Goal: Task Accomplishment & Management: Use online tool/utility

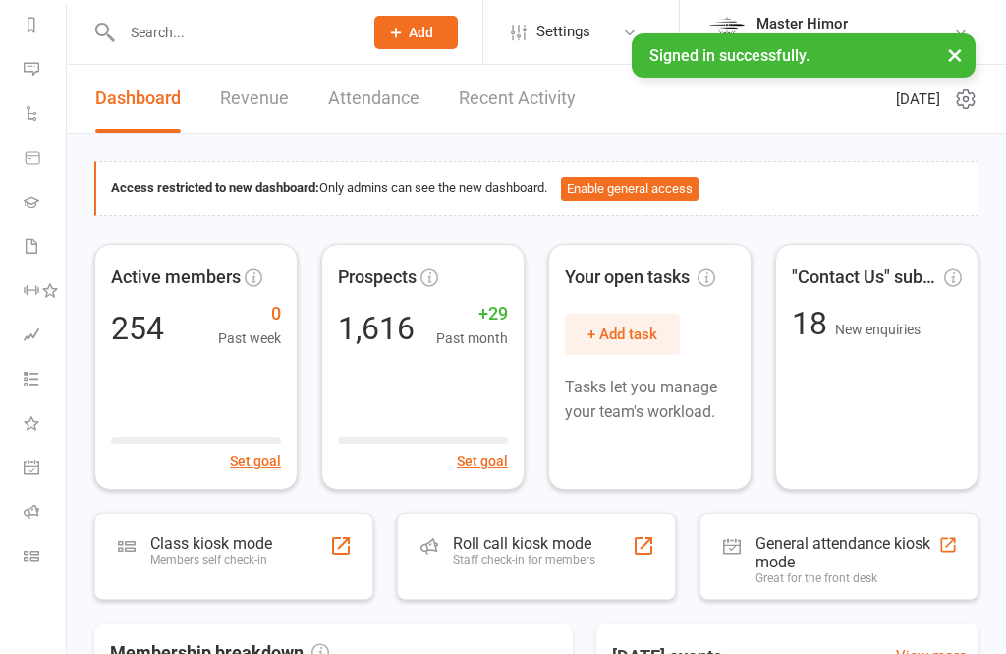
scroll to position [272, 0]
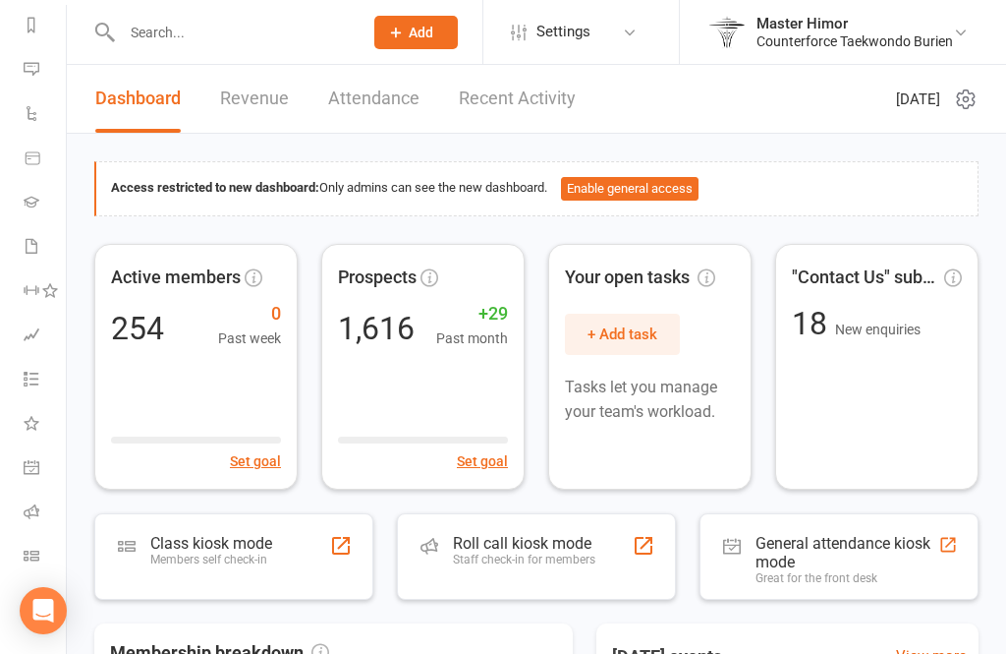
click at [32, 554] on icon at bounding box center [32, 555] width 16 height 16
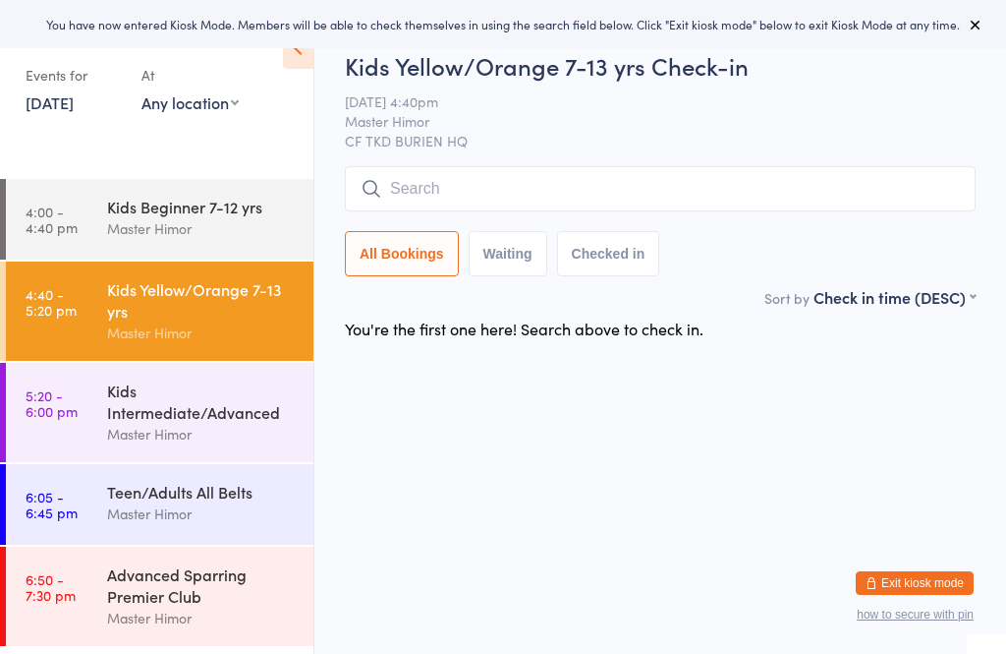
click at [108, 252] on div "Kids Beginner 7-12 yrs Master Himor" at bounding box center [210, 218] width 206 height 78
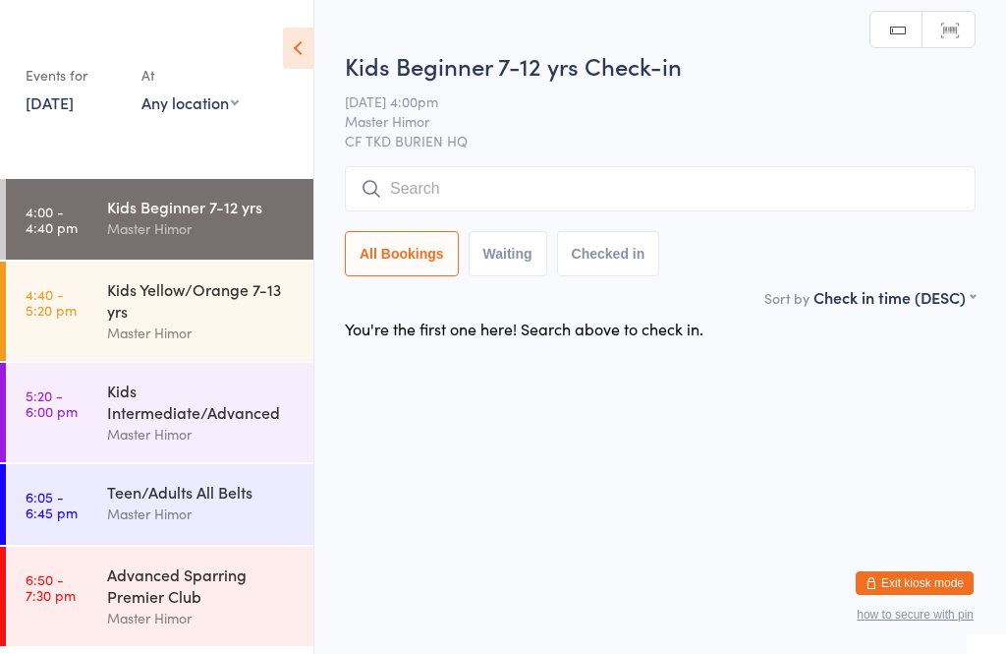
click at [682, 169] on input "search" at bounding box center [660, 188] width 631 height 45
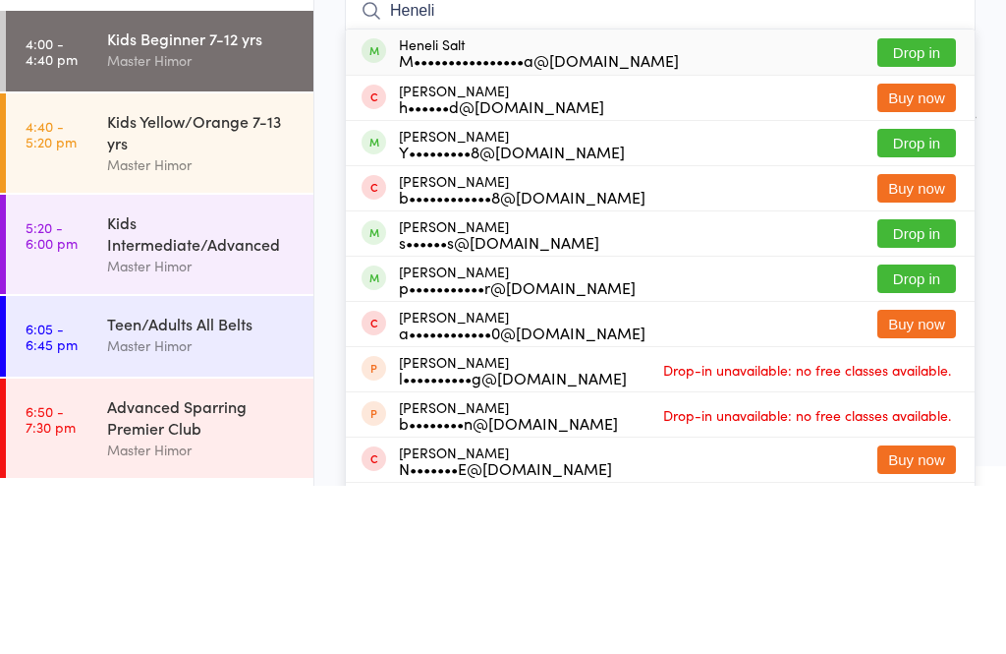
type input "Heneli"
click at [931, 206] on button "Drop in" at bounding box center [917, 220] width 79 height 28
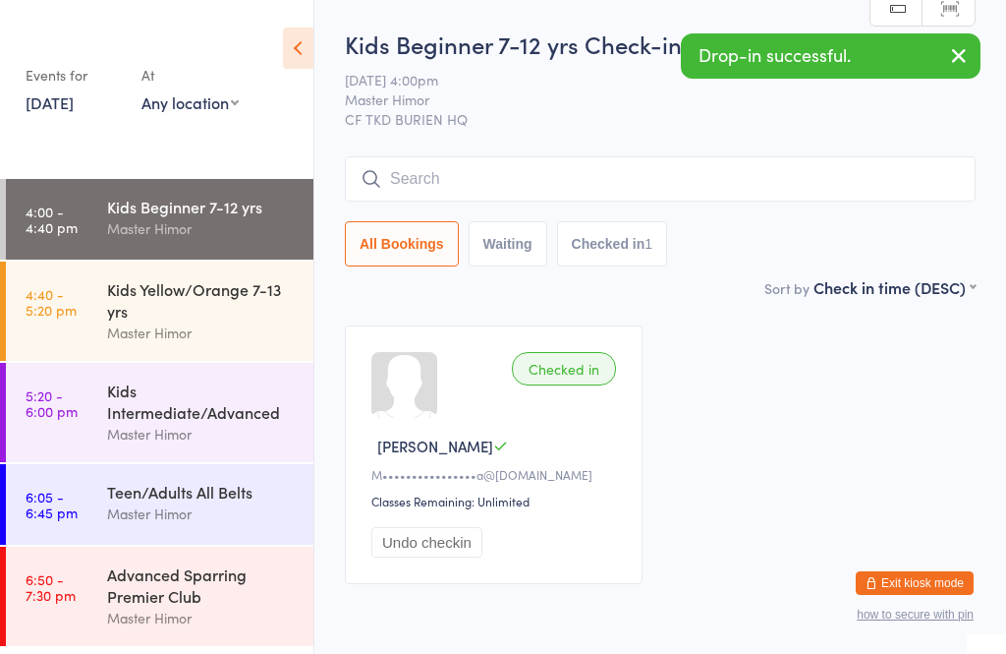
click at [612, 170] on input "search" at bounding box center [660, 178] width 631 height 45
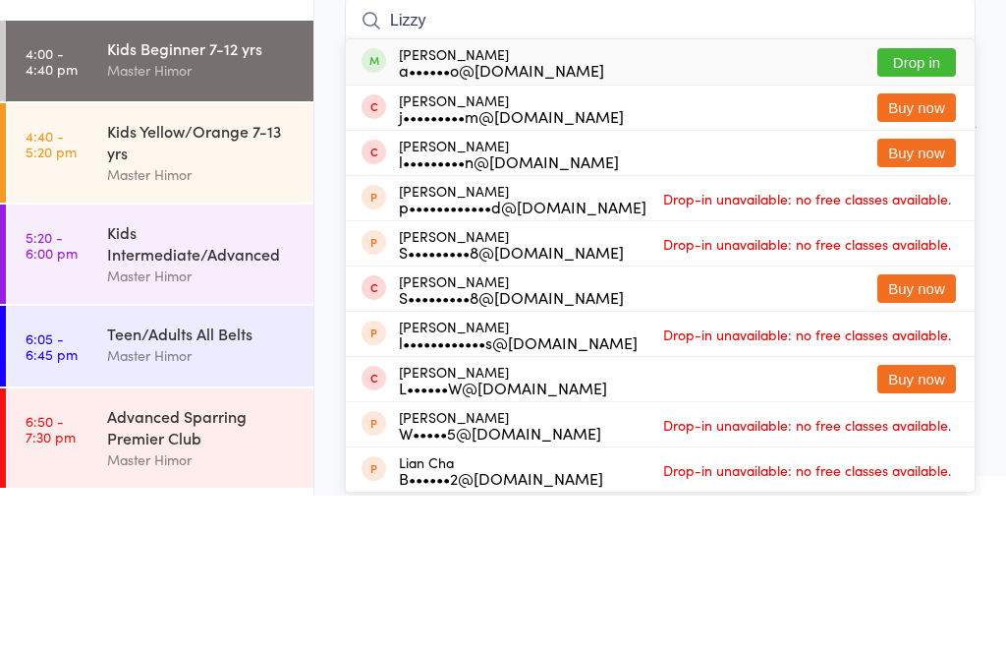
type input "Lizzy"
click at [902, 206] on button "Drop in" at bounding box center [917, 220] width 79 height 28
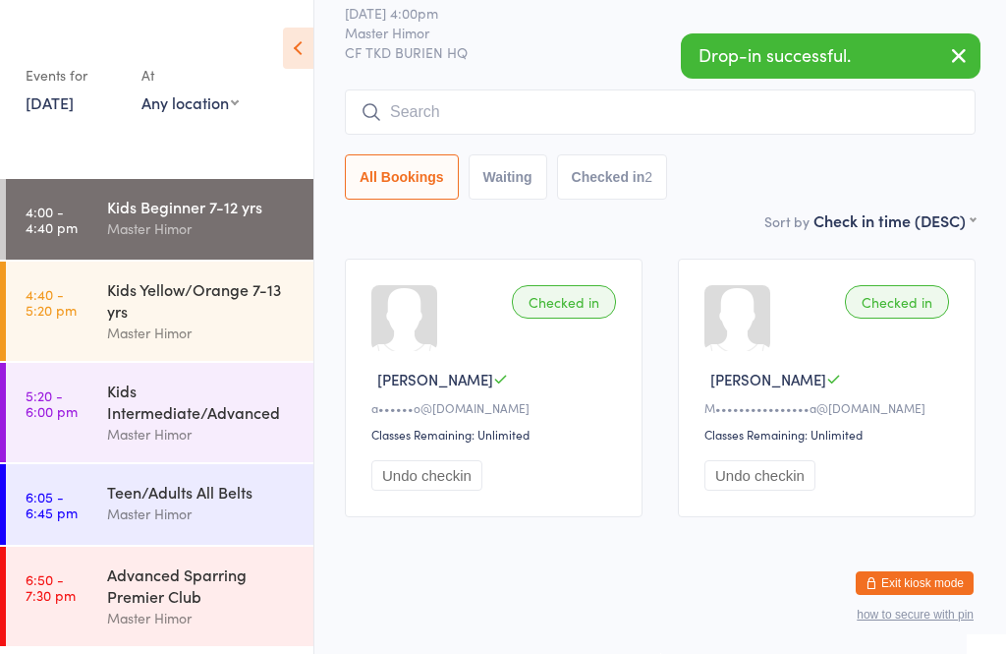
click at [929, 65] on div "Drop-in successful." at bounding box center [831, 55] width 300 height 45
click at [955, 57] on icon "button" at bounding box center [959, 55] width 24 height 25
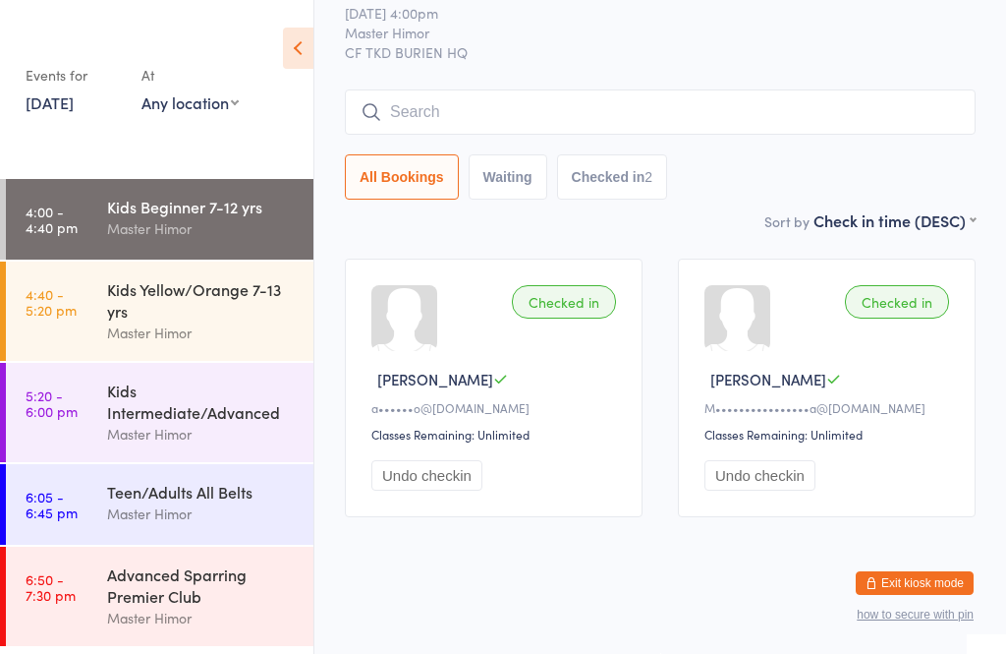
click at [649, 103] on input "search" at bounding box center [660, 111] width 631 height 45
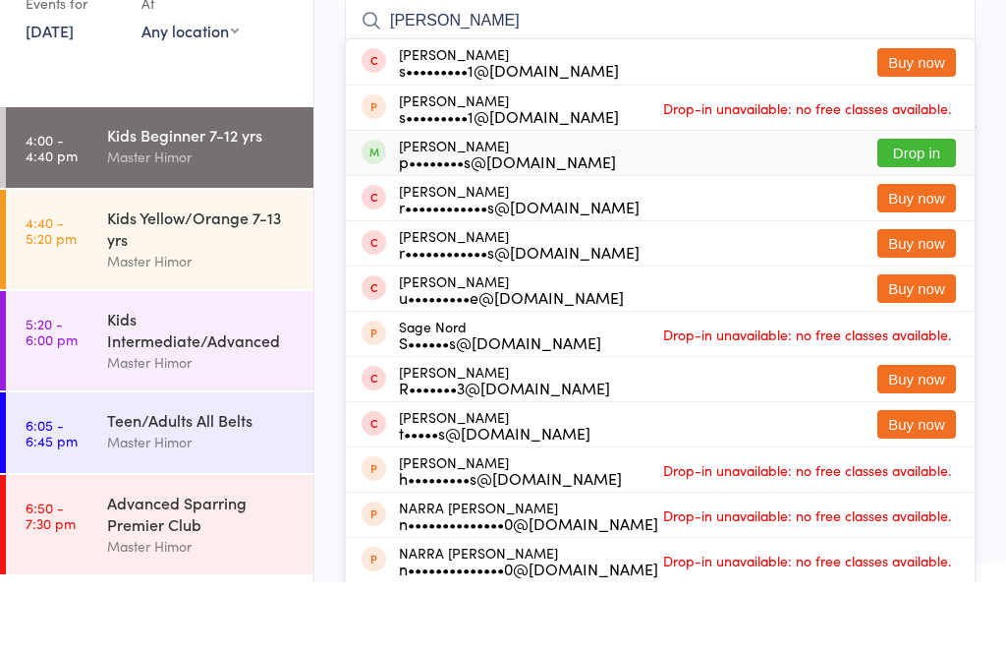
type input "[PERSON_NAME]"
click at [916, 210] on button "Drop in" at bounding box center [917, 224] width 79 height 28
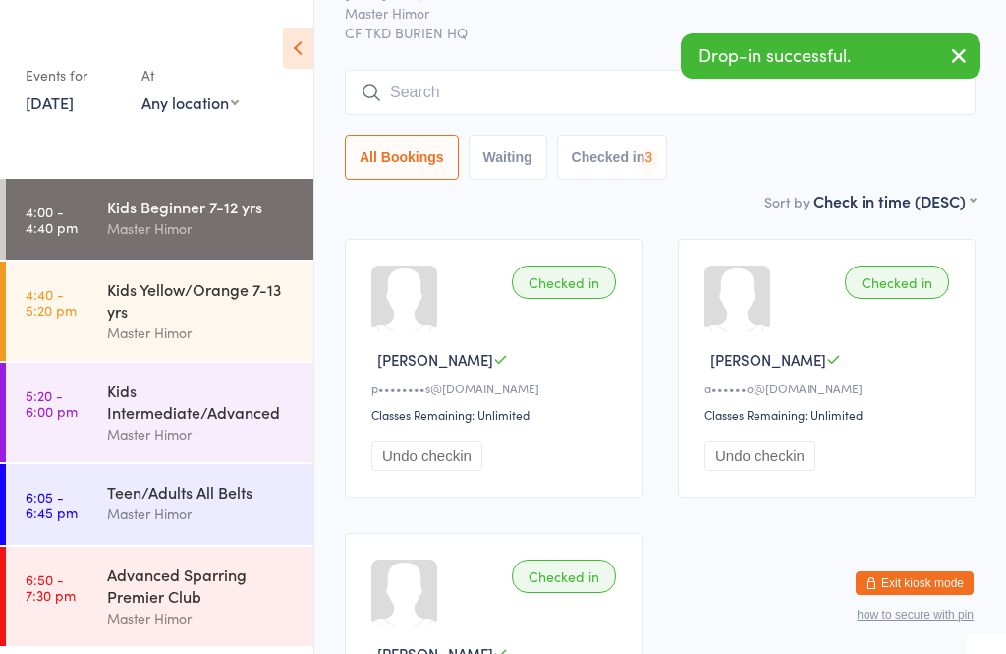
click at [947, 64] on icon "button" at bounding box center [959, 55] width 24 height 25
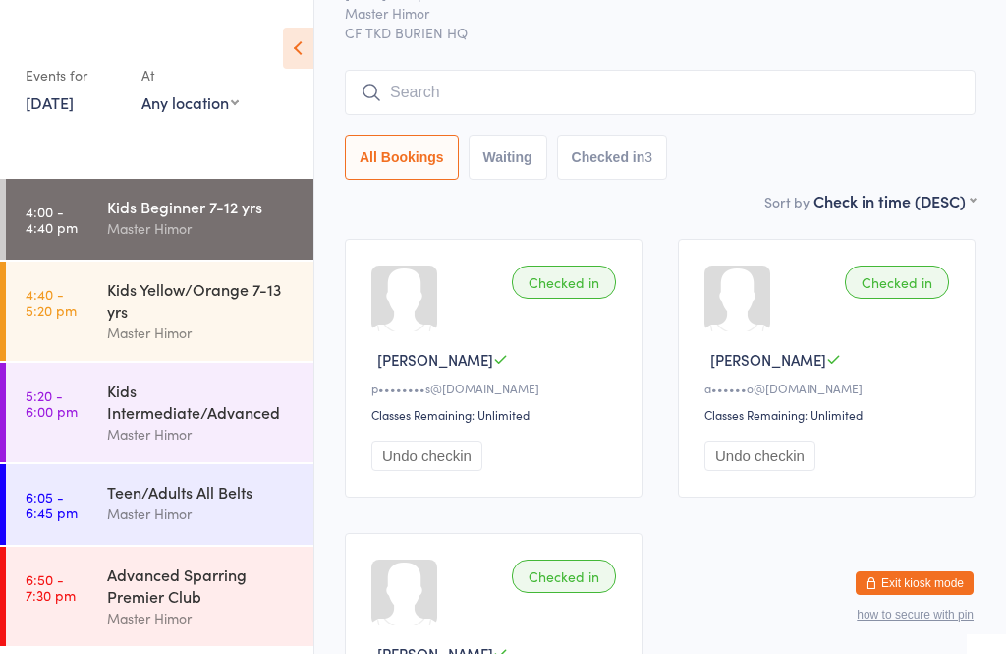
click at [751, 92] on input "search" at bounding box center [660, 92] width 631 height 45
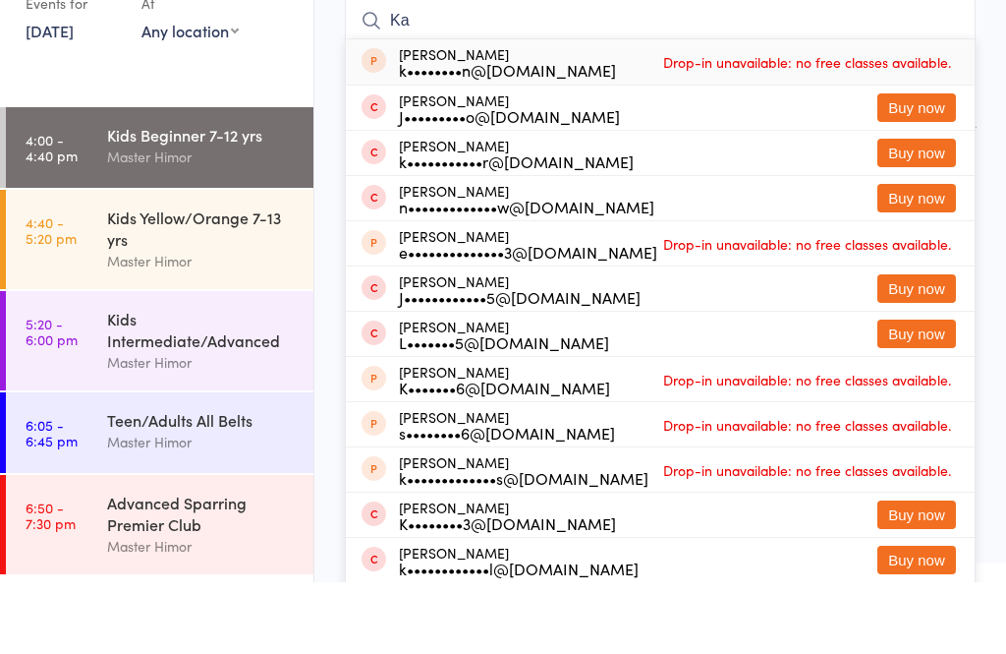
type input "K"
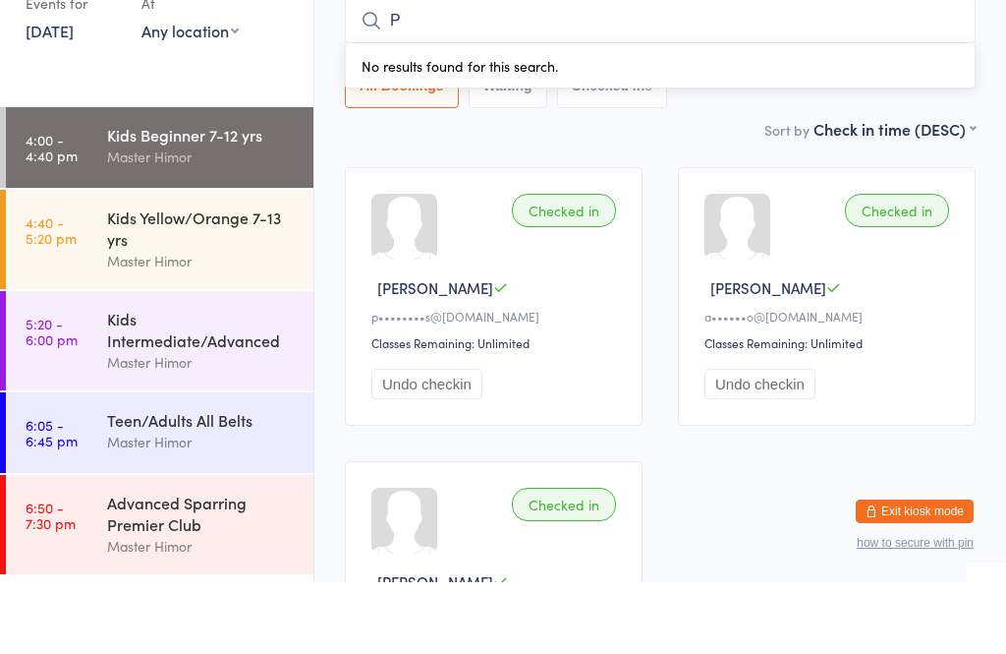
type input "P"
click at [883, 157] on main "Kids Beginner 7-12 yrs Check-in [DATE] 4:00pm Master Himor CF TKD BURIEN HQ Man…" at bounding box center [660, 375] width 631 height 868
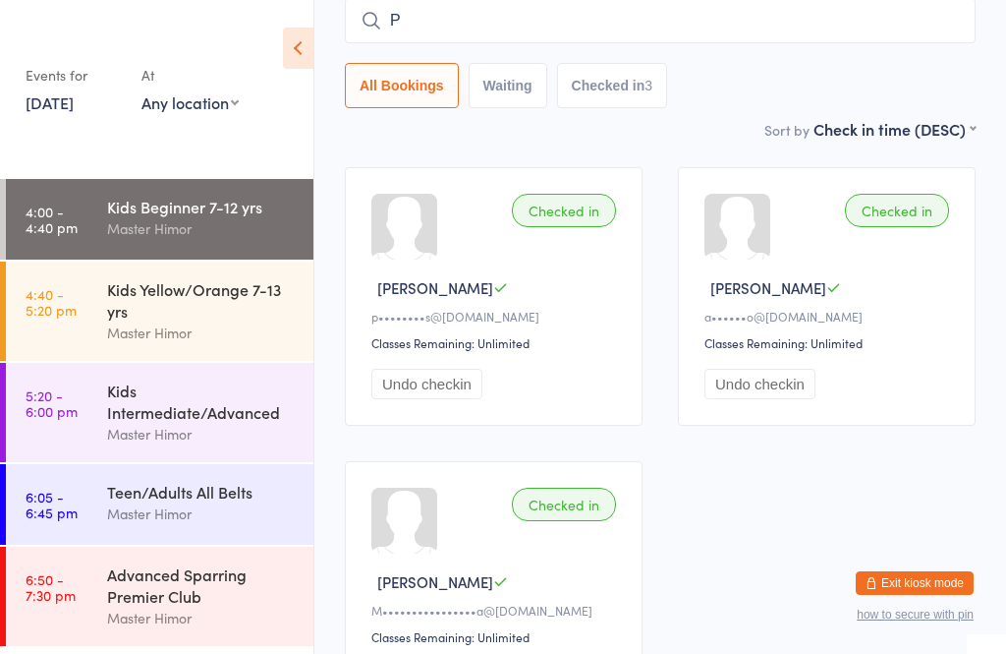
click at [650, 156] on main "Kids Beginner 7-12 yrs Check-in [DATE] 4:00pm Master Himor CF TKD BURIEN HQ Man…" at bounding box center [660, 303] width 631 height 868
click at [625, 35] on input "P" at bounding box center [660, 20] width 631 height 45
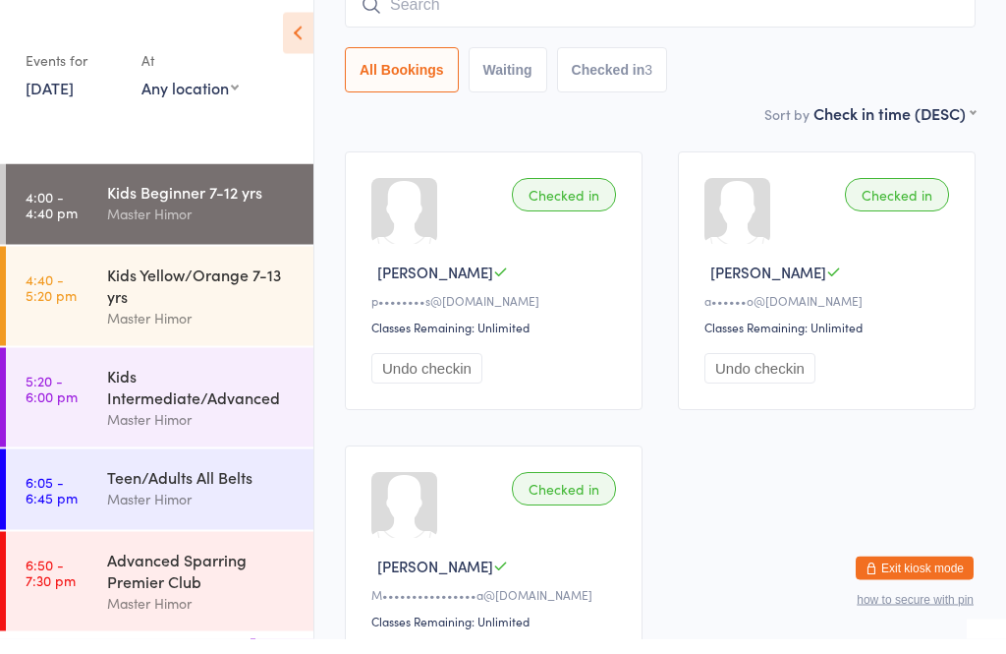
click at [88, 207] on link "4:00 - 4:40 pm Kids Beginner 7-12 yrs Master Himor" at bounding box center [160, 219] width 308 height 81
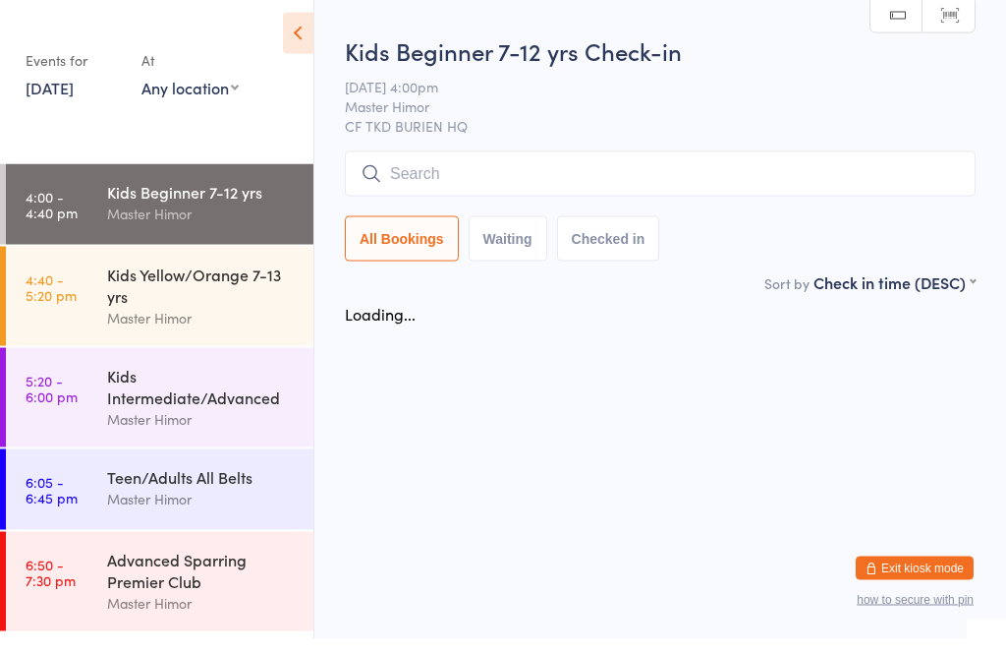
scroll to position [0, 0]
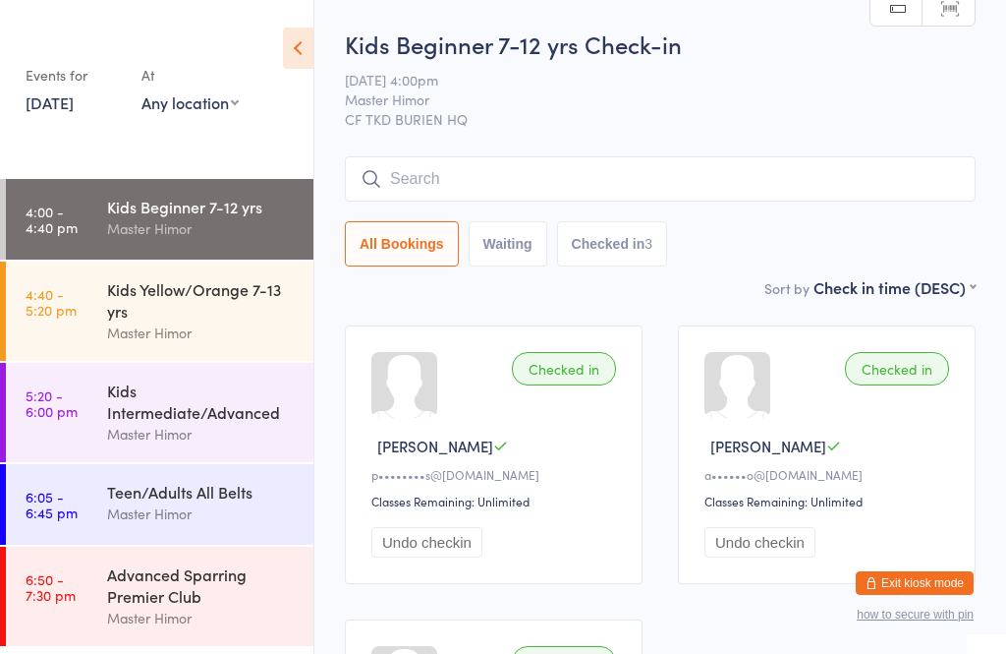
click at [70, 313] on time "4:40 - 5:20 pm" at bounding box center [51, 301] width 51 height 31
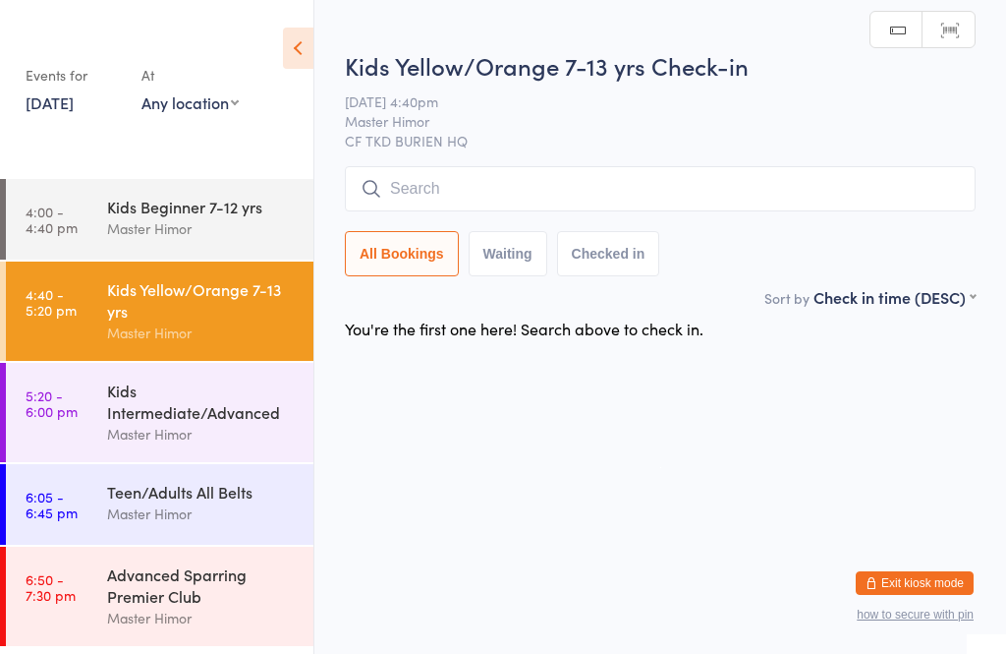
click at [864, 198] on input "search" at bounding box center [660, 188] width 631 height 45
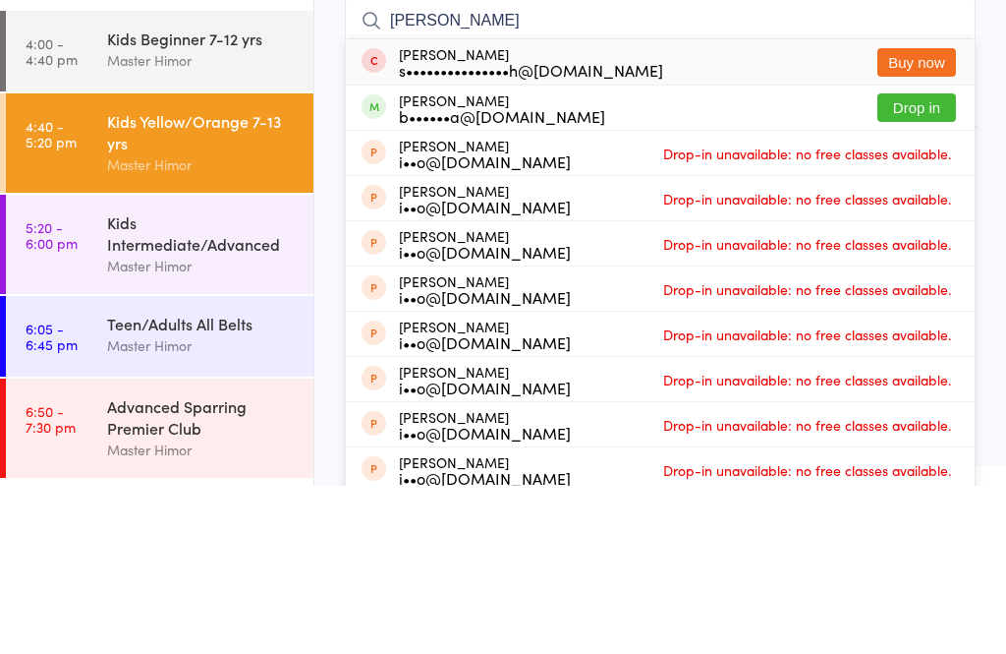
type input "[PERSON_NAME]"
click at [915, 261] on button "Drop in" at bounding box center [917, 275] width 79 height 28
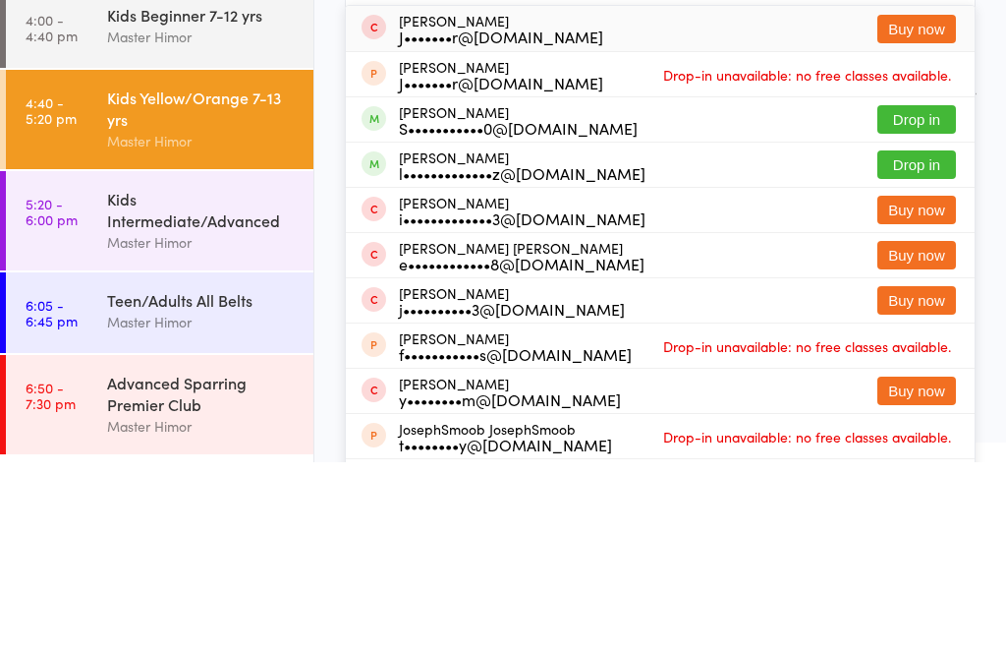
type input "[PERSON_NAME]"
click at [911, 342] on button "Drop in" at bounding box center [917, 356] width 79 height 28
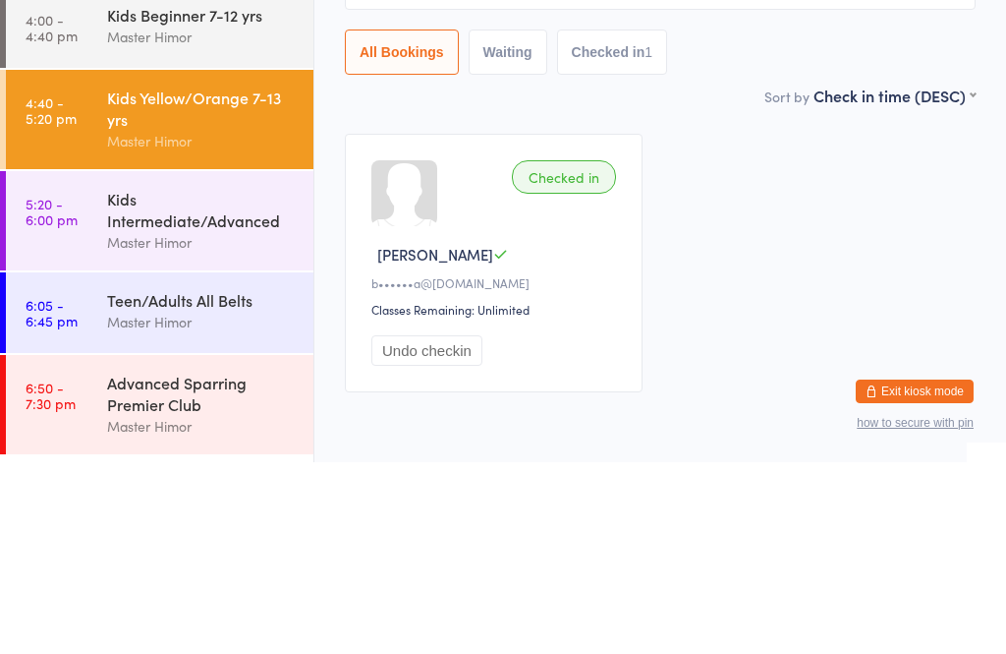
scroll to position [24, 0]
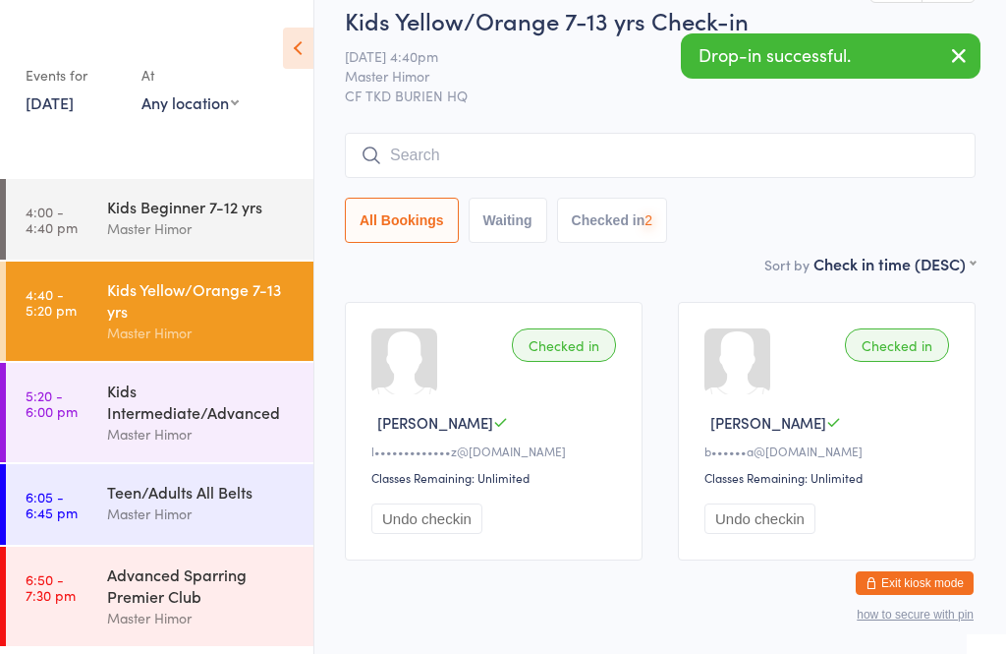
click at [883, 162] on input "search" at bounding box center [660, 155] width 631 height 45
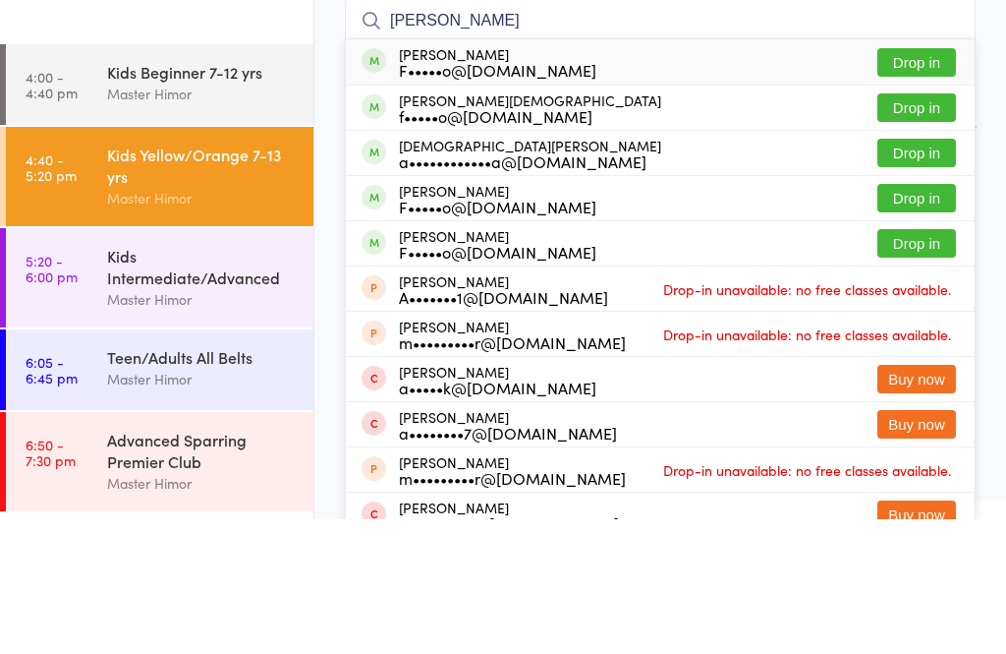
type input "[PERSON_NAME]"
click at [923, 183] on button "Drop in" at bounding box center [917, 197] width 79 height 28
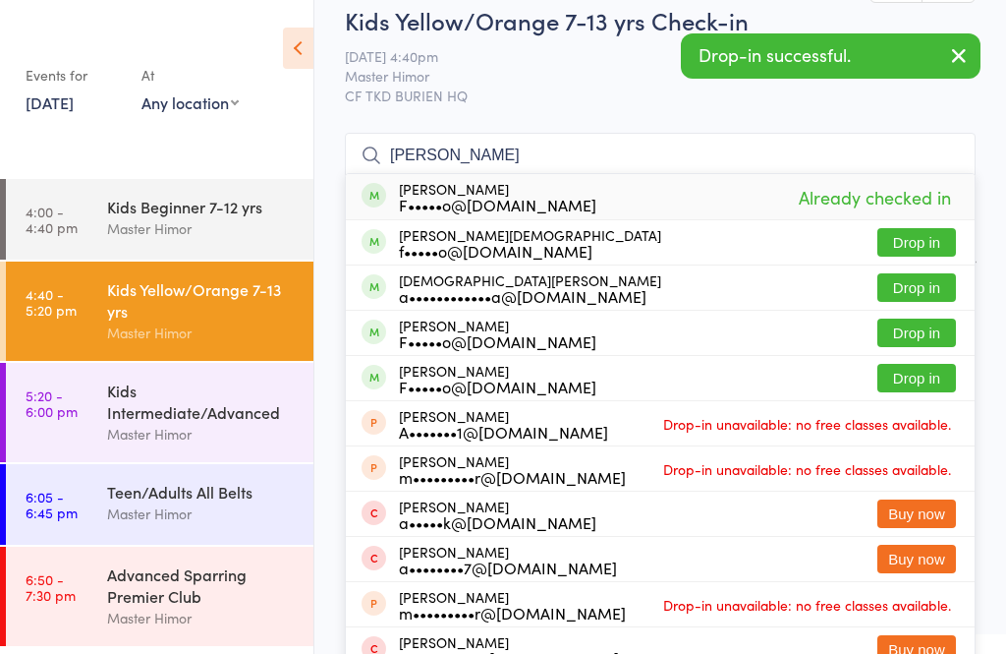
type input "[PERSON_NAME]"
click at [917, 244] on button "Drop in" at bounding box center [917, 242] width 79 height 28
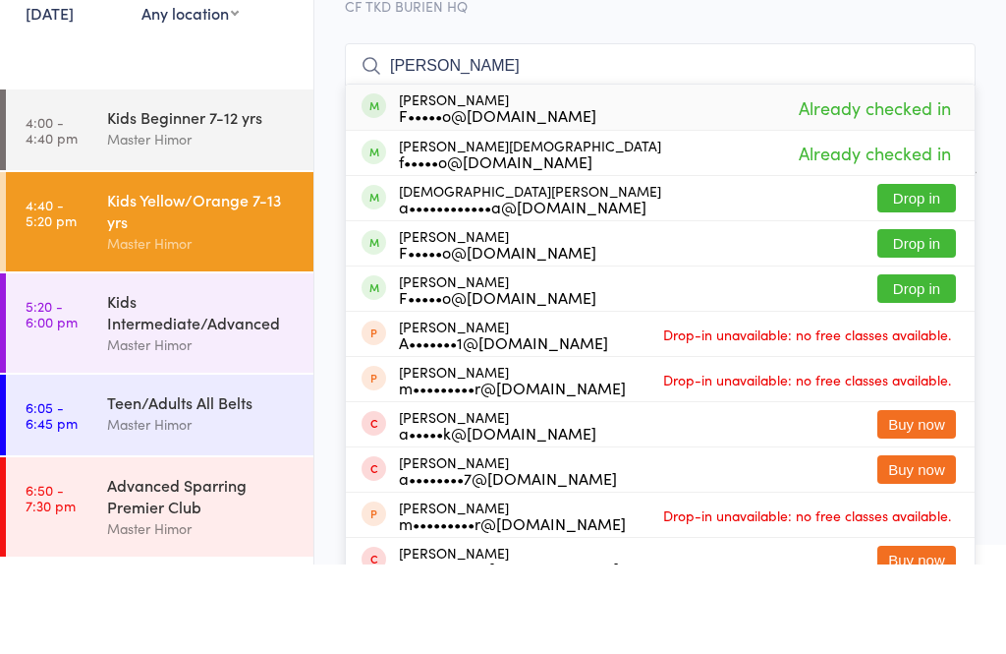
type input "[PERSON_NAME]"
click at [888, 318] on button "Drop in" at bounding box center [917, 332] width 79 height 28
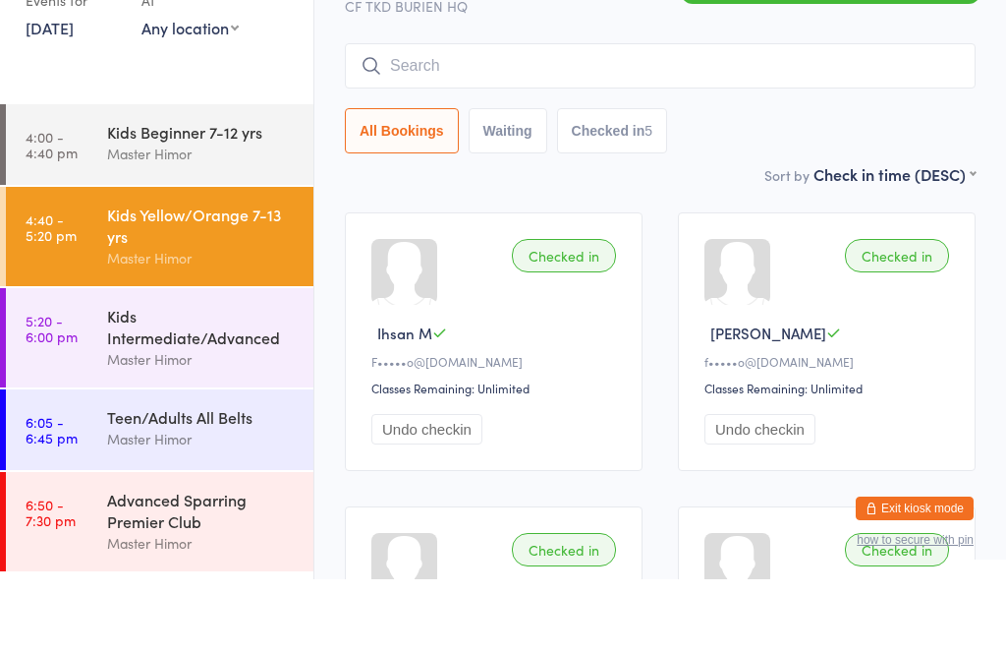
scroll to position [0, 0]
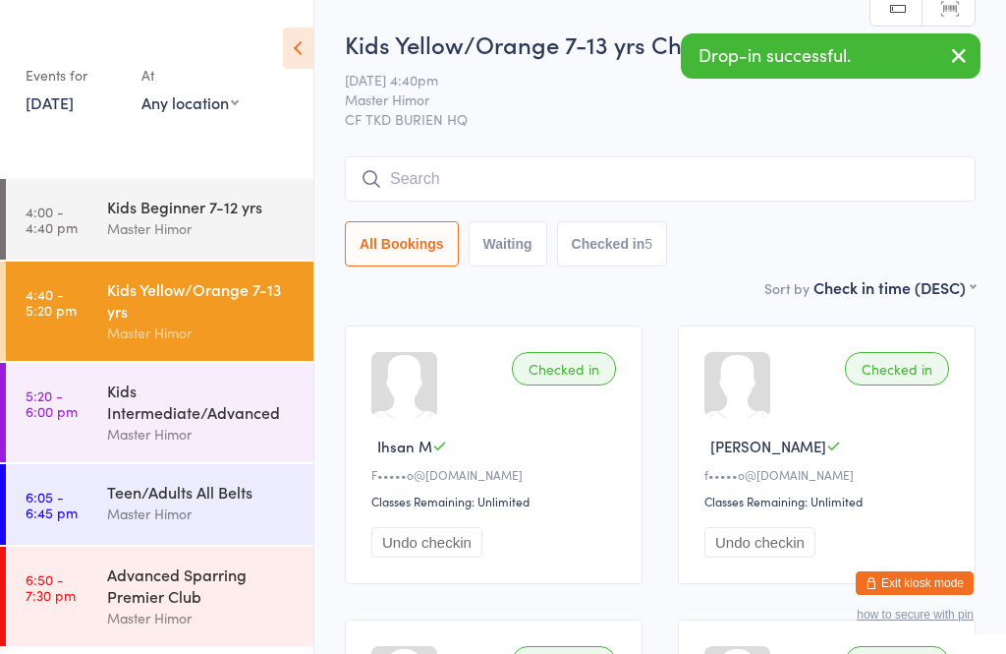
click at [644, 170] on input "search" at bounding box center [660, 178] width 631 height 45
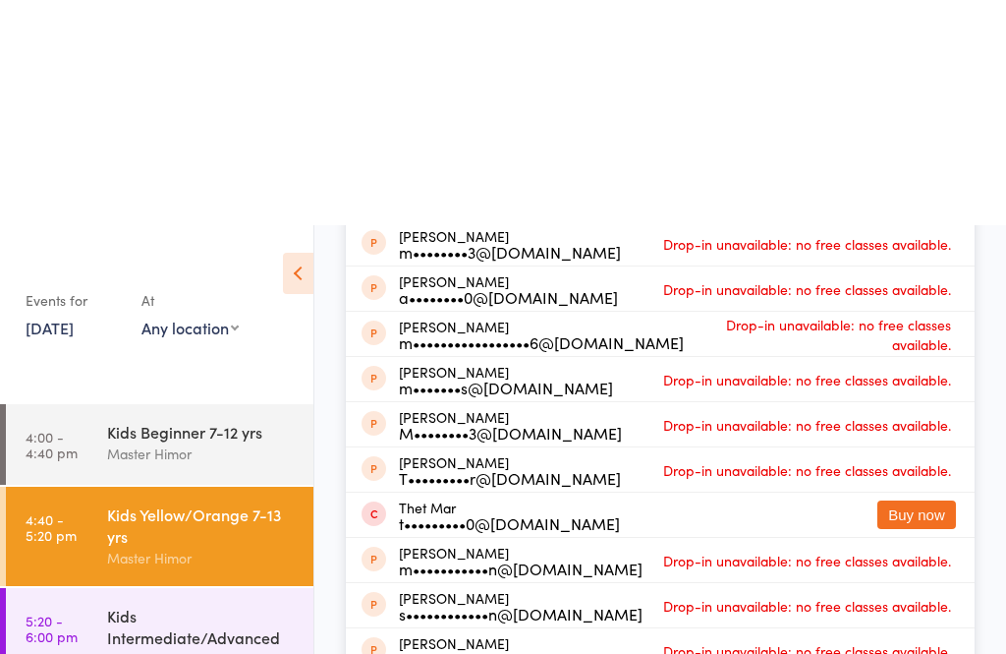
scroll to position [404, 0]
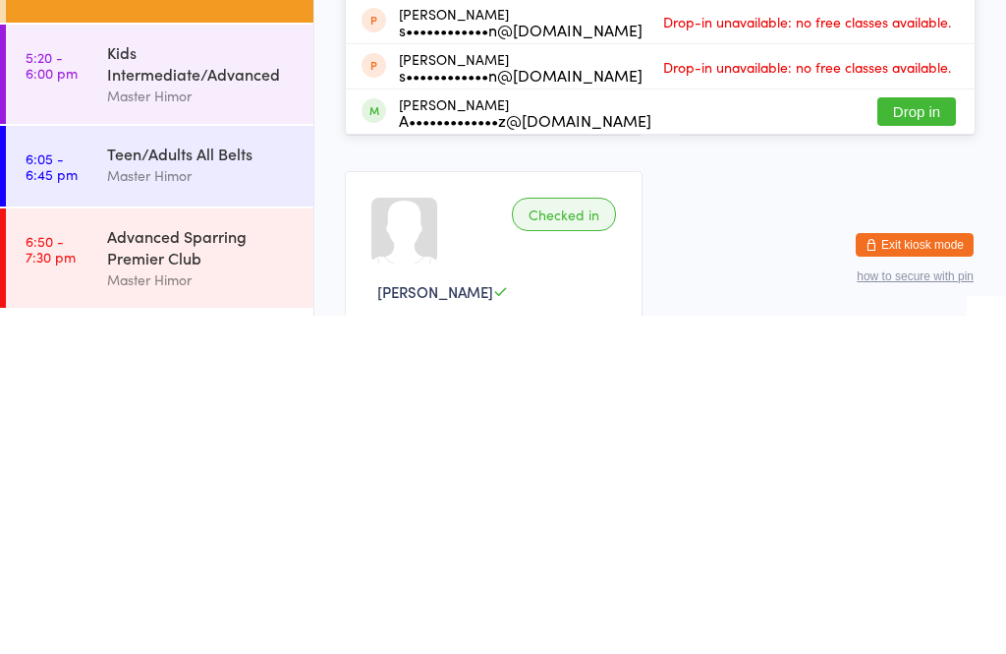
type input "Matthe"
click at [901, 435] on button "Drop in" at bounding box center [917, 449] width 79 height 28
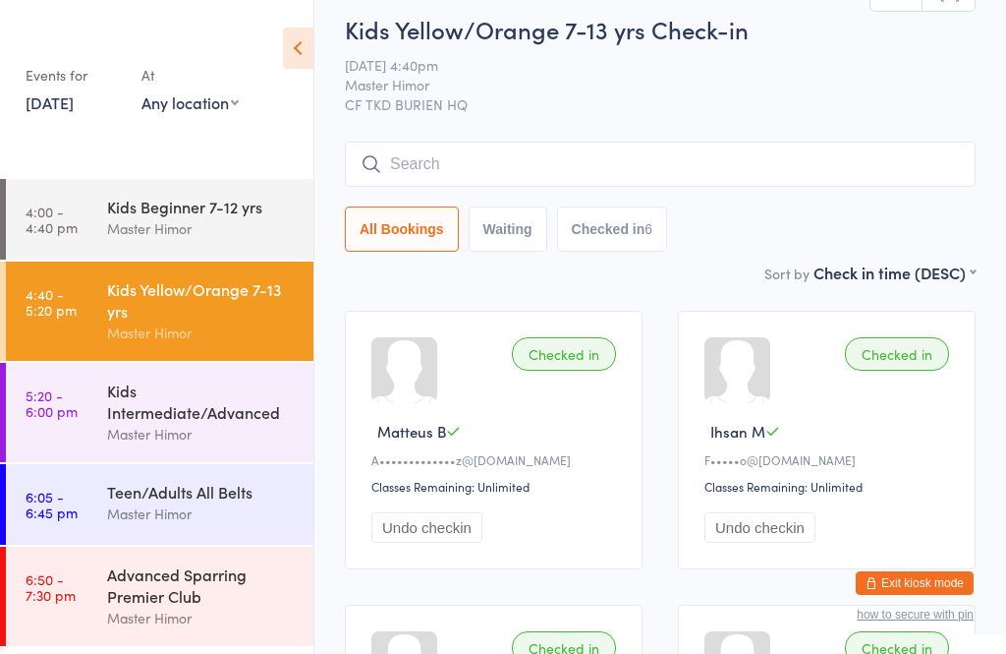
scroll to position [0, 0]
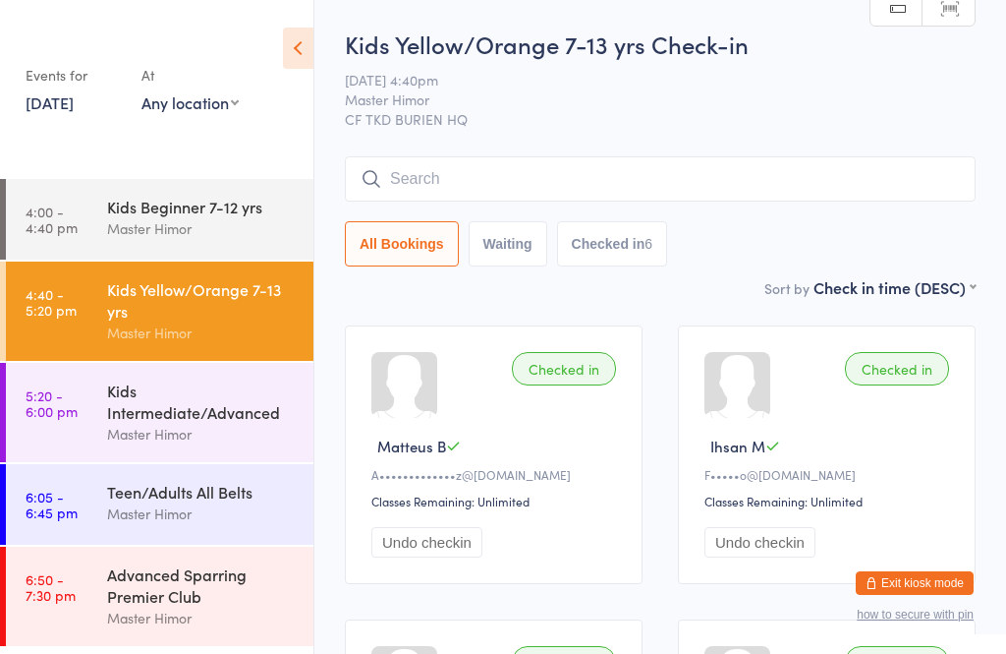
click at [665, 174] on input "search" at bounding box center [660, 178] width 631 height 45
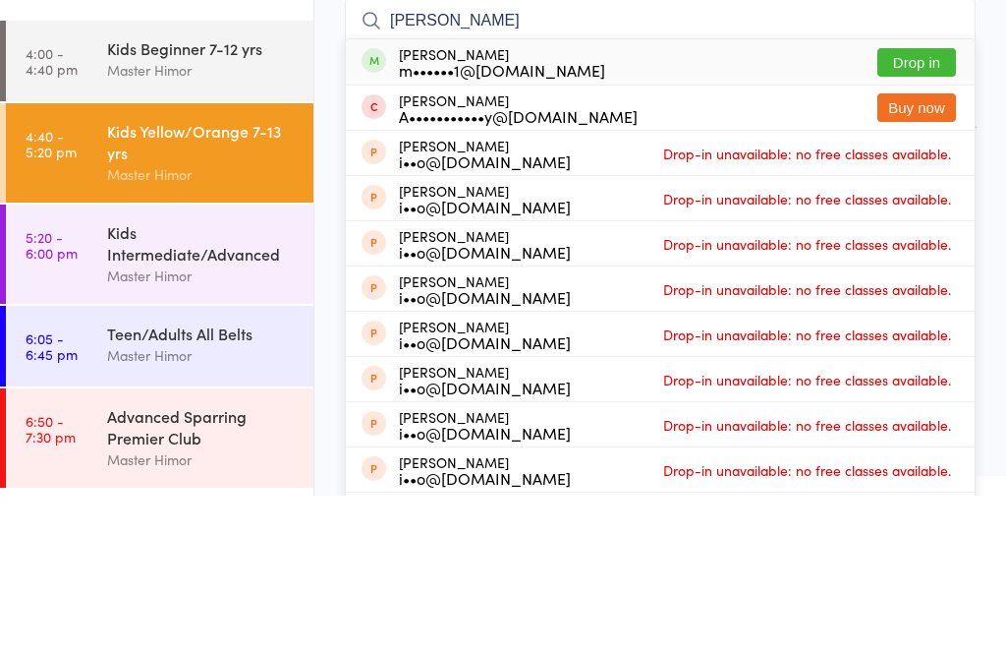
type input "[PERSON_NAME]"
click at [902, 206] on button "Drop in" at bounding box center [917, 220] width 79 height 28
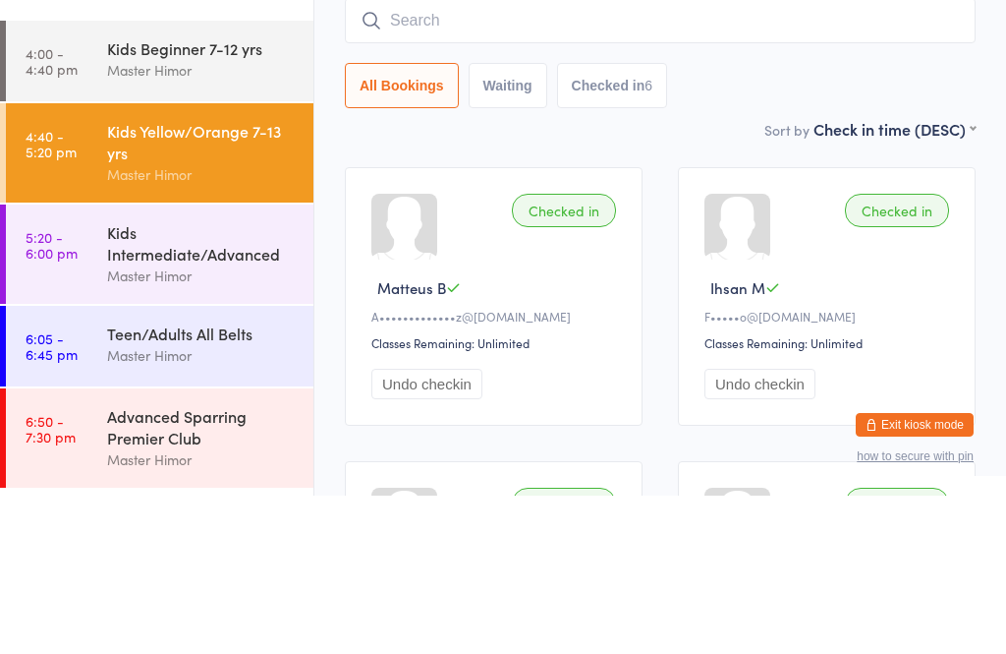
scroll to position [158, 0]
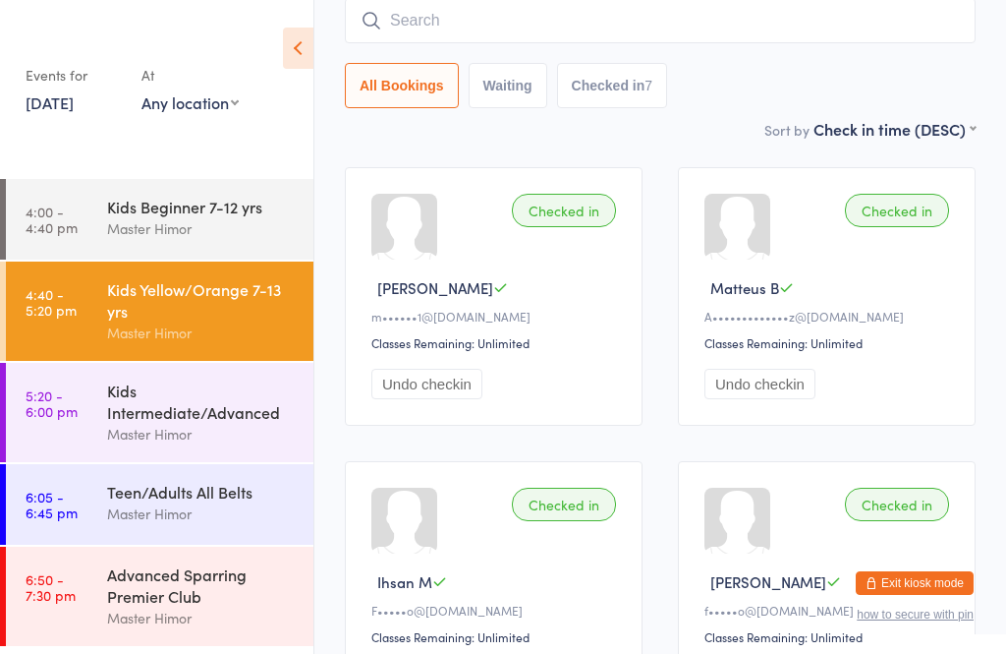
click at [231, 403] on div "Kids Intermediate/Advanced" at bounding box center [202, 400] width 190 height 43
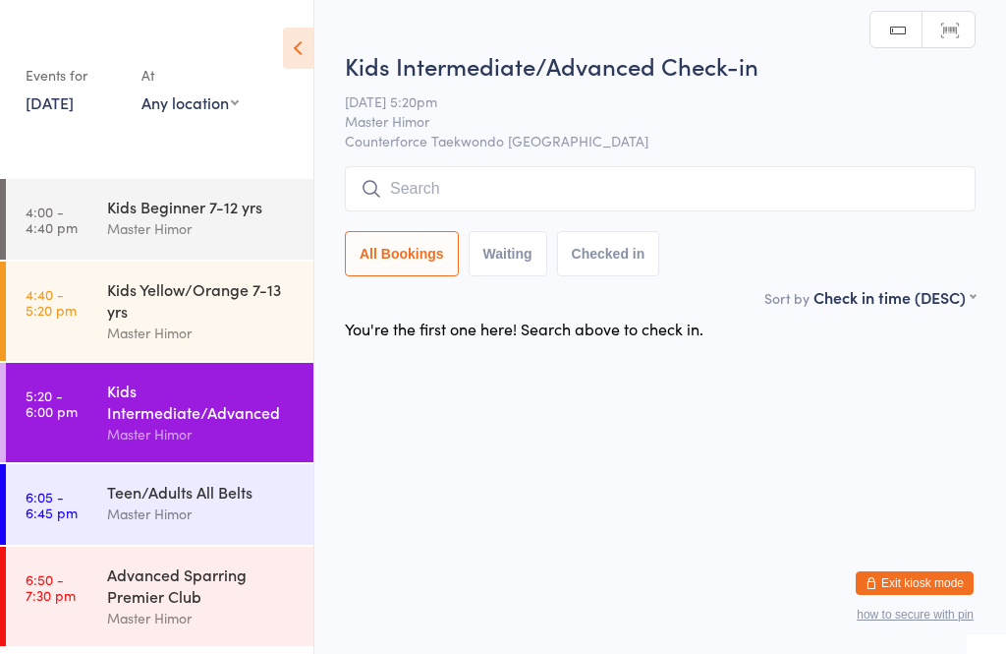
click at [476, 169] on input "search" at bounding box center [660, 188] width 631 height 45
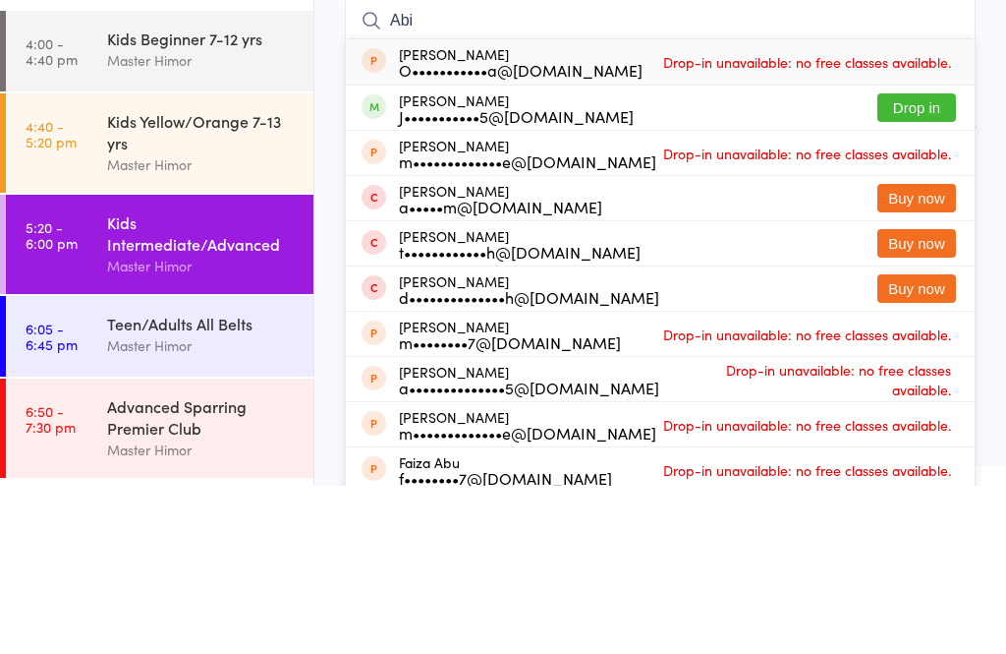
type input "Abi"
click at [921, 261] on button "Drop in" at bounding box center [917, 275] width 79 height 28
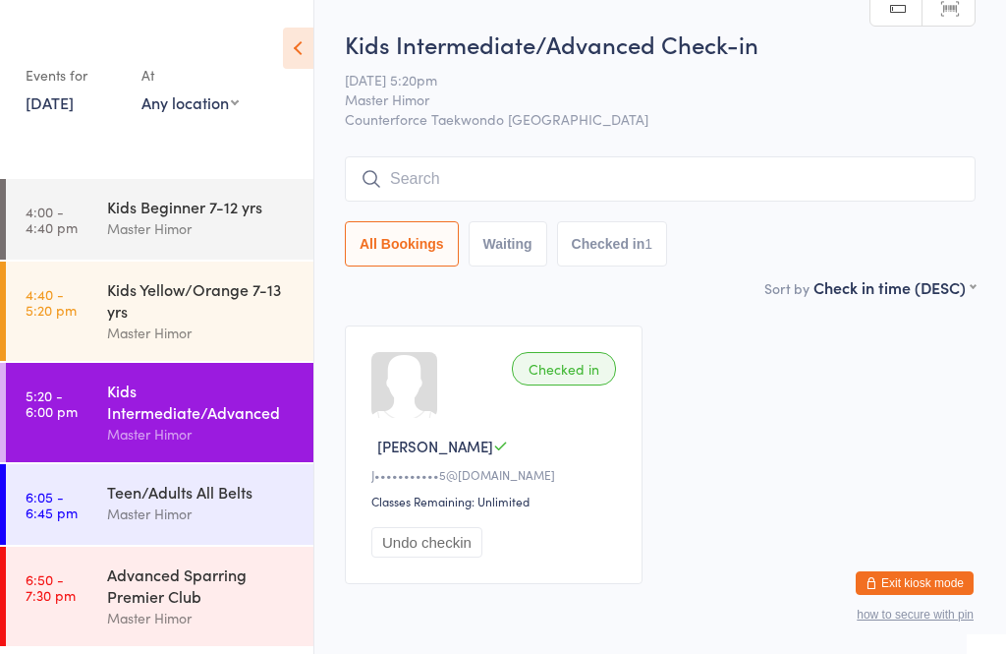
click at [492, 176] on input "search" at bounding box center [660, 178] width 631 height 45
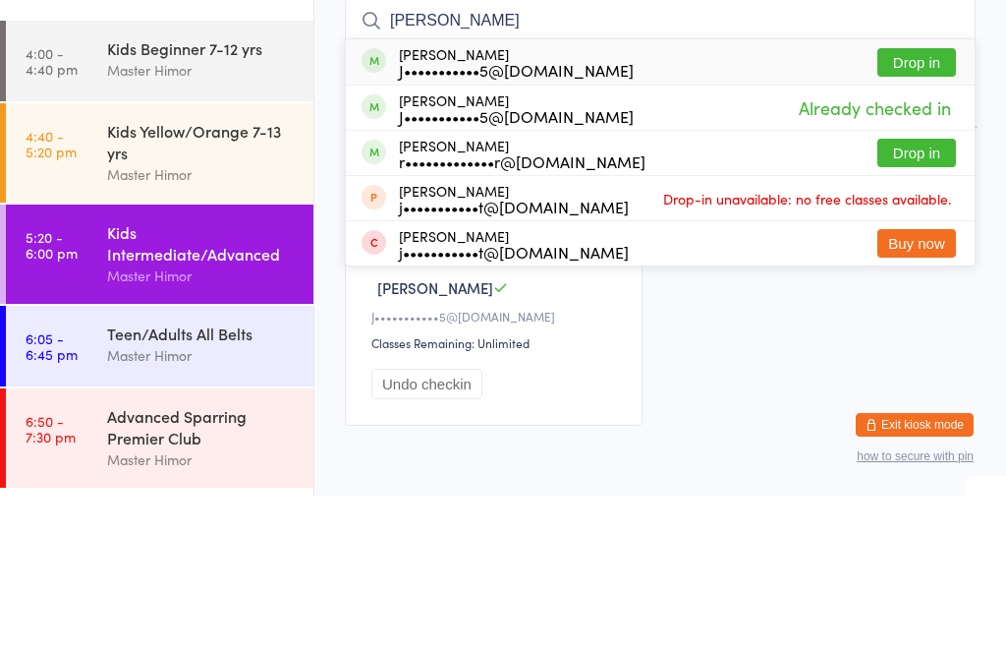
type input "[PERSON_NAME]"
click at [909, 206] on button "Drop in" at bounding box center [917, 220] width 79 height 28
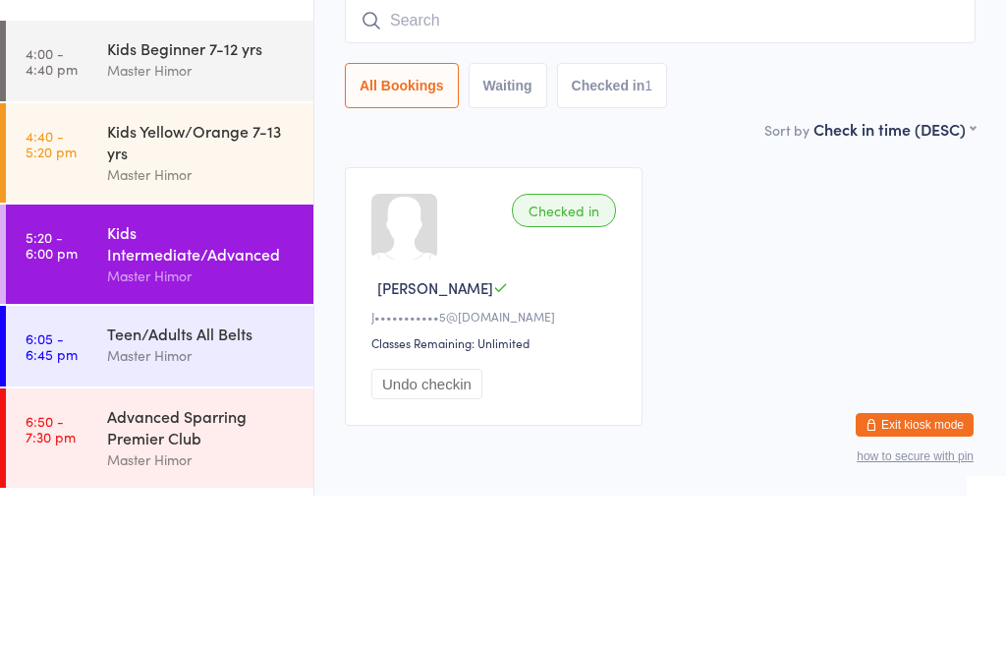
scroll to position [86, 0]
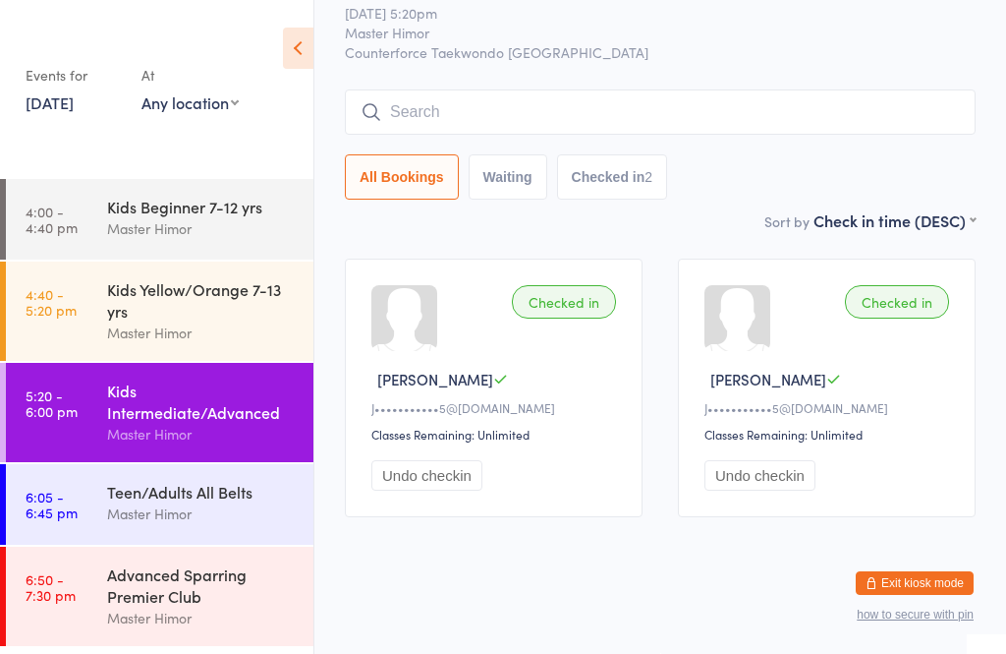
click at [630, 89] on input "search" at bounding box center [660, 111] width 631 height 45
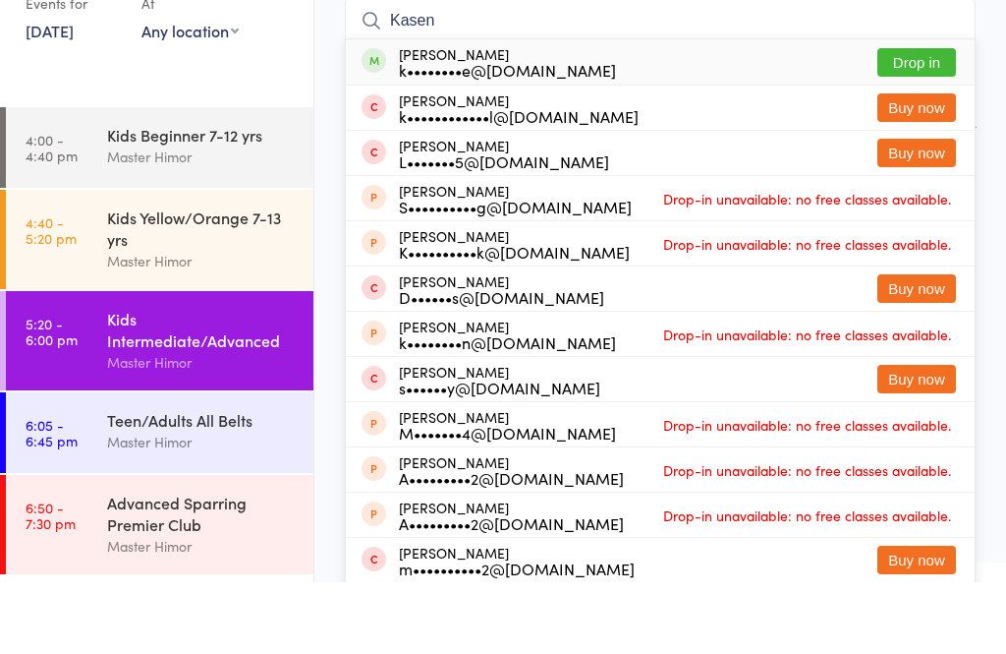
type input "Kasen"
click at [906, 120] on button "Drop in" at bounding box center [917, 134] width 79 height 28
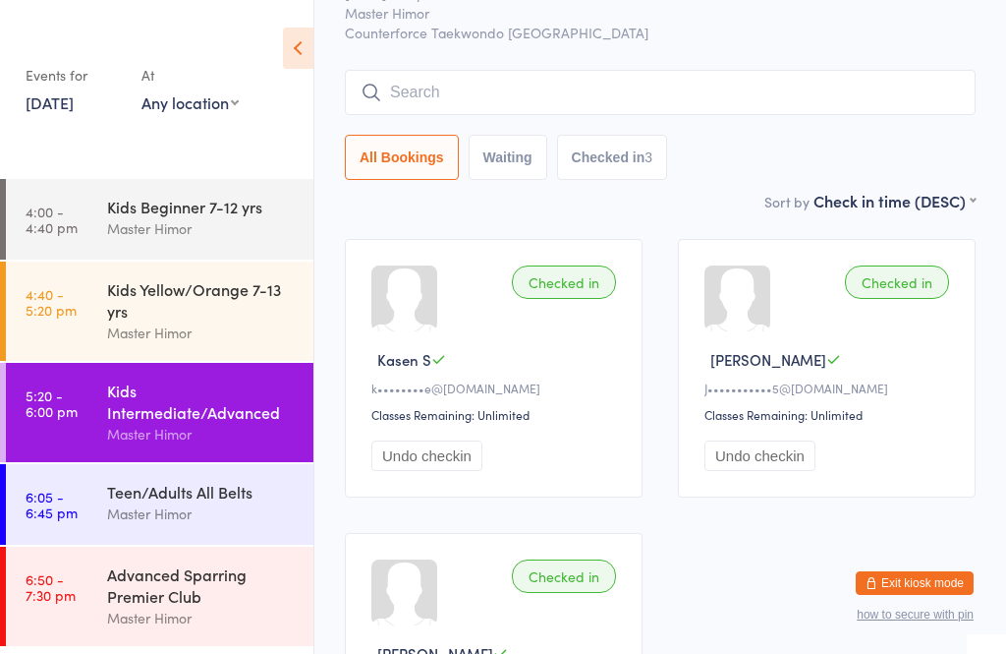
click at [500, 98] on input "search" at bounding box center [660, 92] width 631 height 45
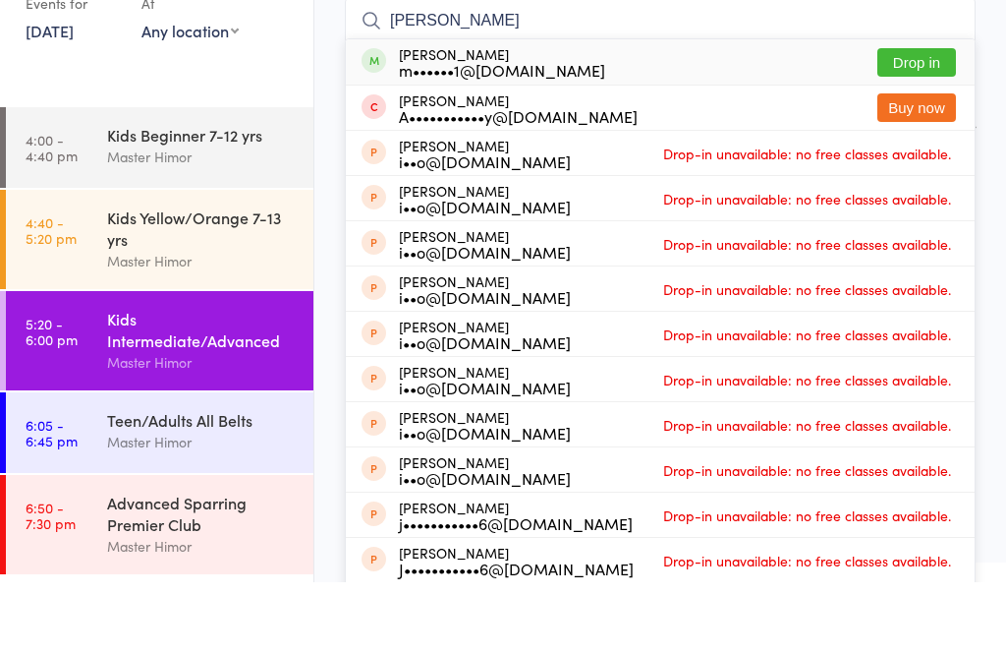
type input "[PERSON_NAME]"
click at [915, 120] on button "Drop in" at bounding box center [917, 134] width 79 height 28
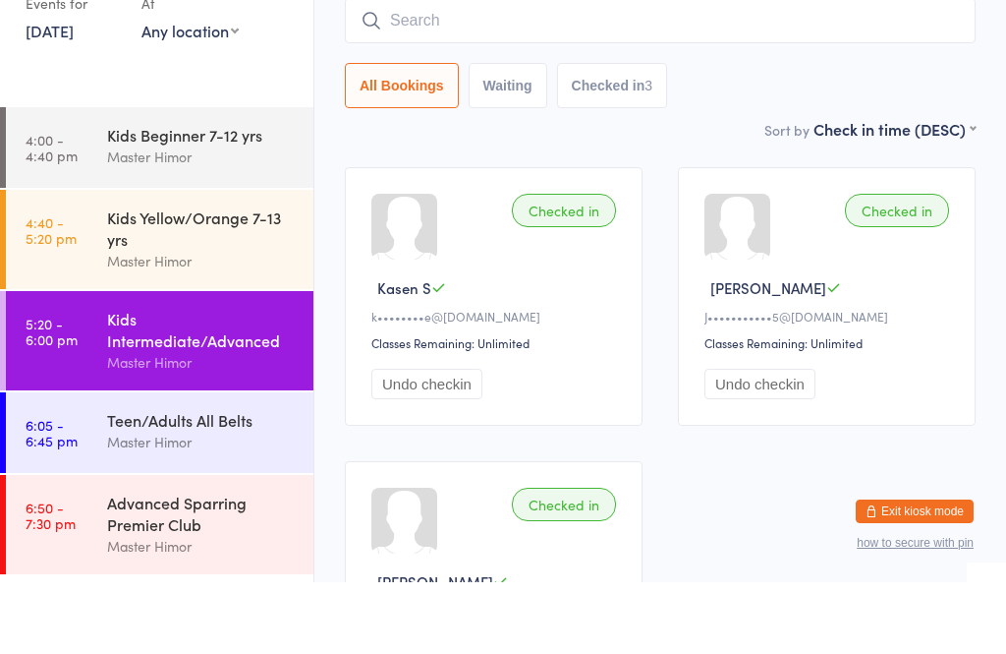
scroll to position [158, 0]
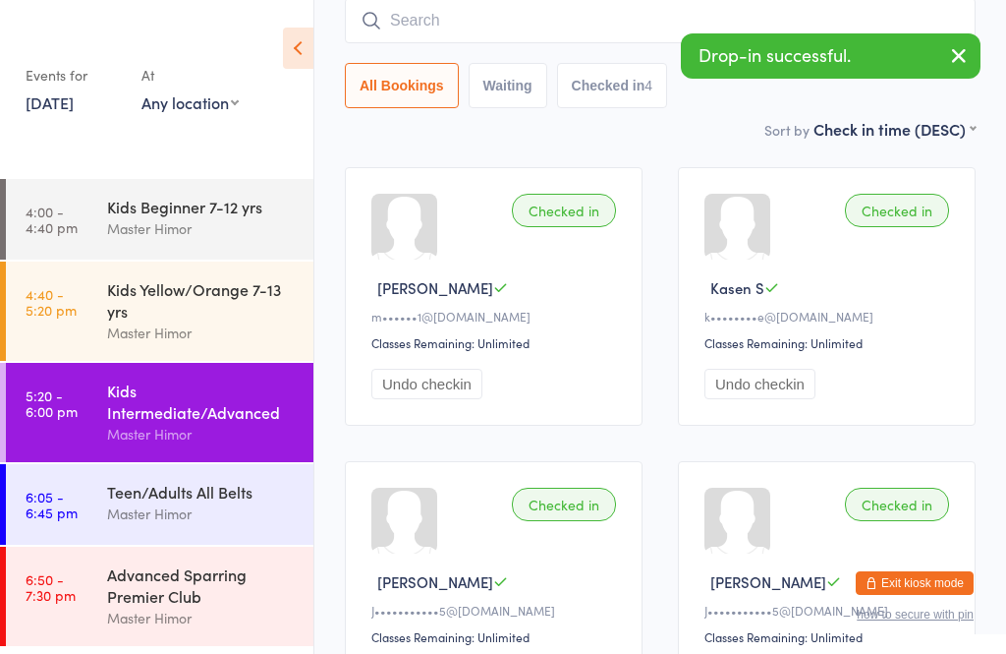
click at [527, 30] on input "search" at bounding box center [660, 20] width 631 height 45
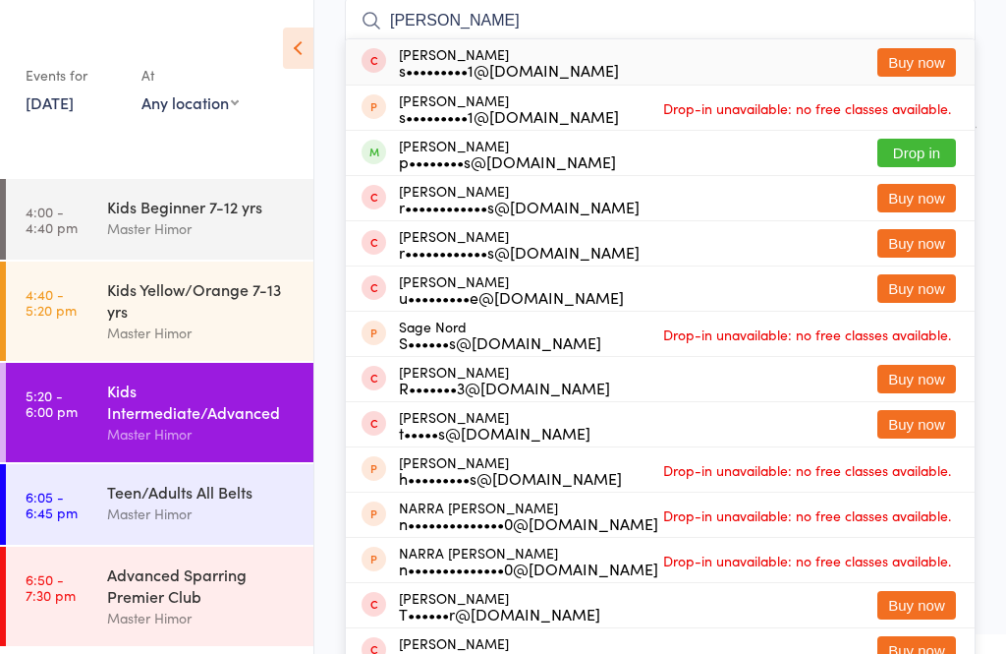
type input "[PERSON_NAME]"
click at [902, 147] on button "Drop in" at bounding box center [917, 153] width 79 height 28
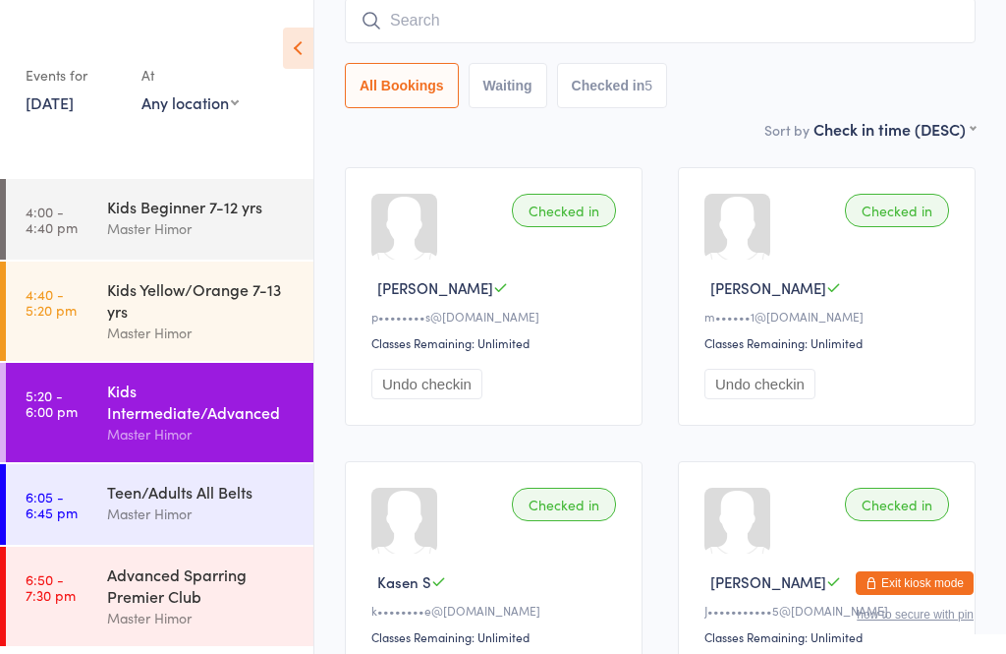
click at [387, 30] on input "search" at bounding box center [660, 20] width 631 height 45
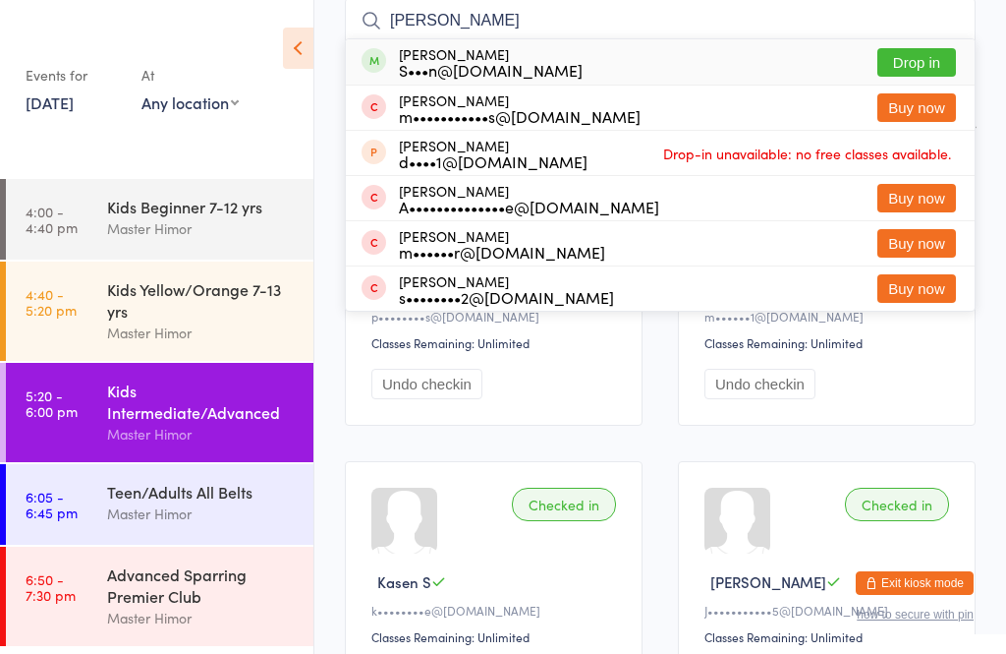
type input "[PERSON_NAME]"
click at [903, 60] on button "Drop in" at bounding box center [917, 62] width 79 height 28
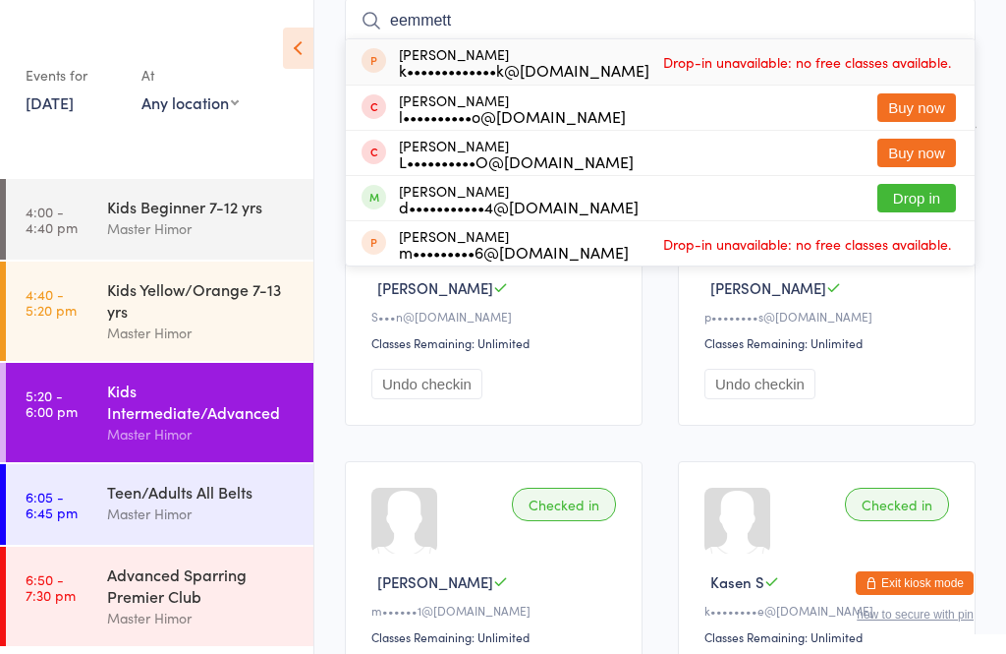
type input "eemmett"
click at [923, 204] on button "Drop in" at bounding box center [917, 198] width 79 height 28
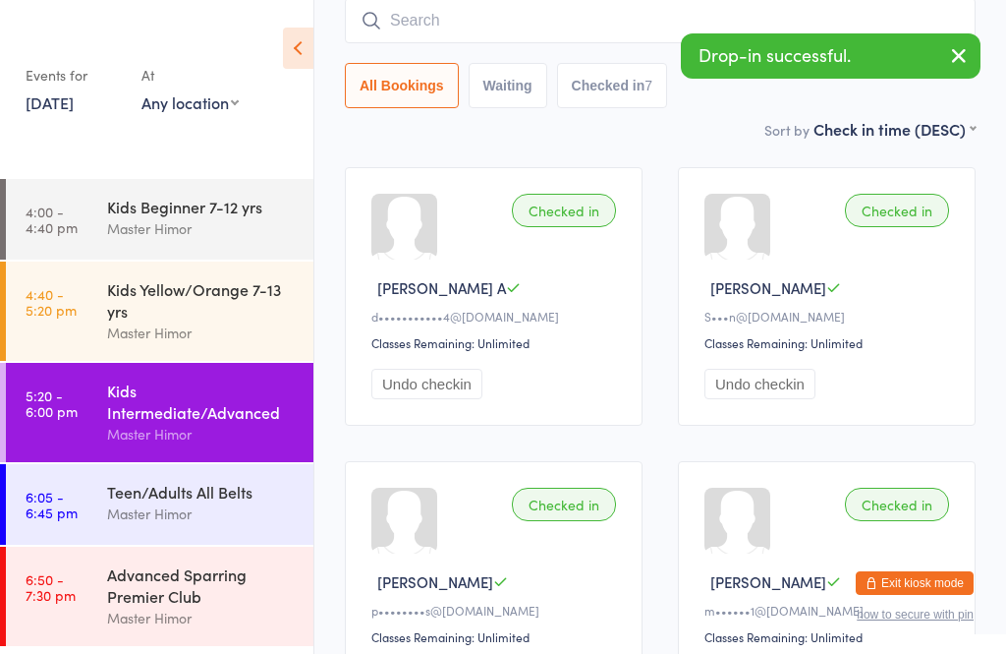
click at [465, 21] on input "search" at bounding box center [660, 20] width 631 height 45
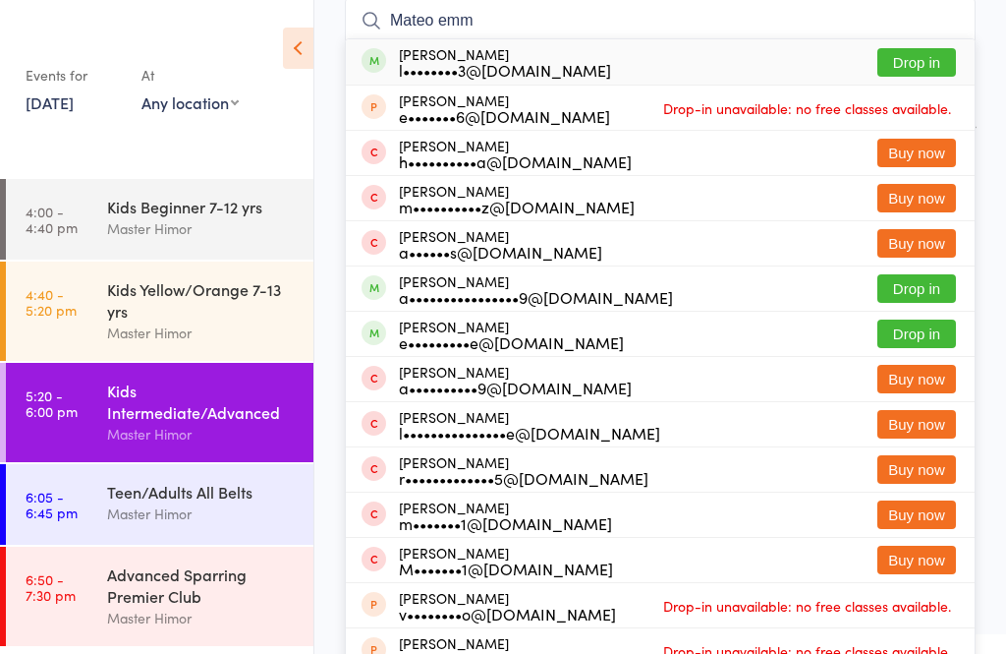
type input "Mateo emm"
click at [926, 65] on button "Drop in" at bounding box center [917, 62] width 79 height 28
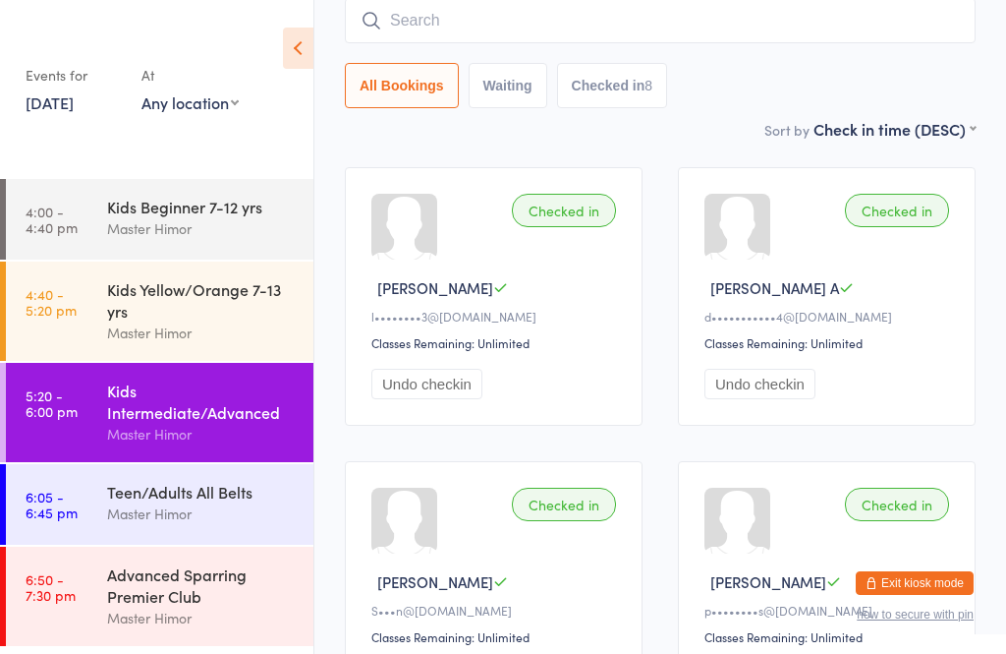
click at [232, 440] on div "Master Himor" at bounding box center [202, 434] width 190 height 23
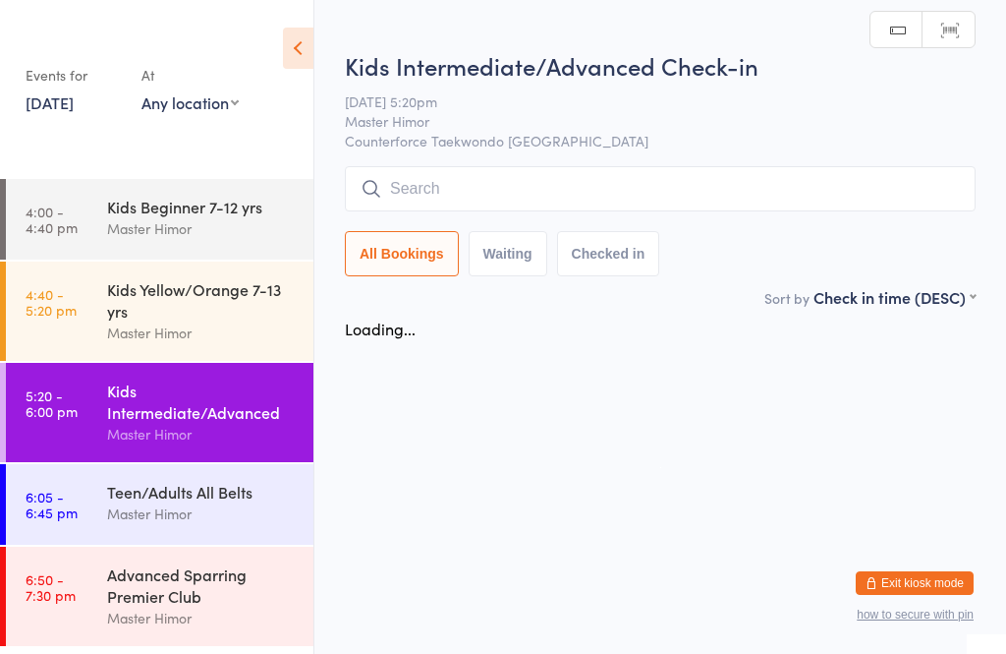
scroll to position [0, 0]
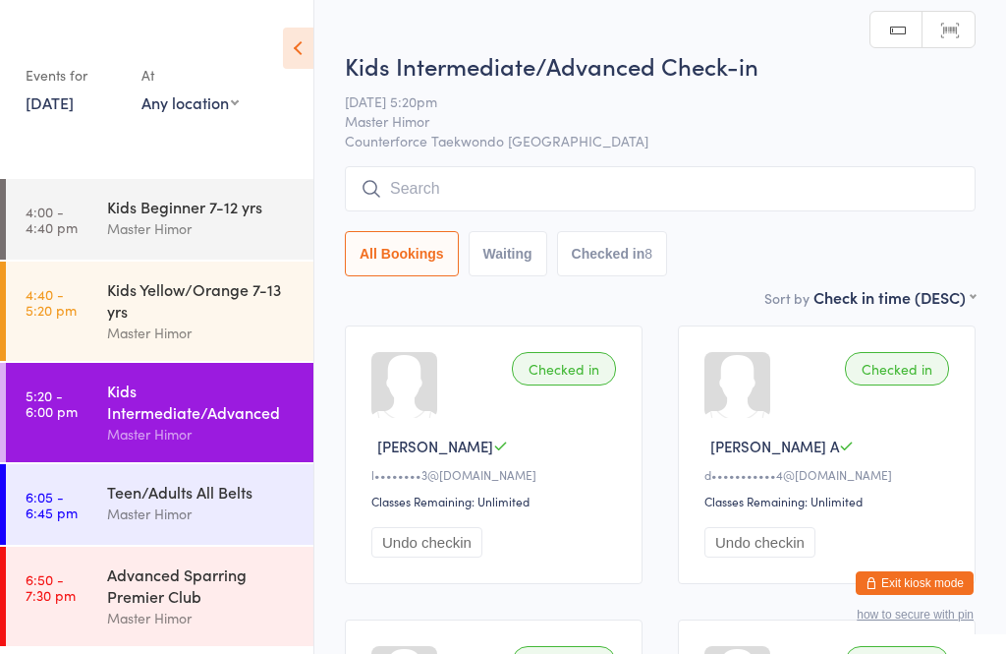
click at [492, 182] on input "search" at bounding box center [660, 188] width 631 height 45
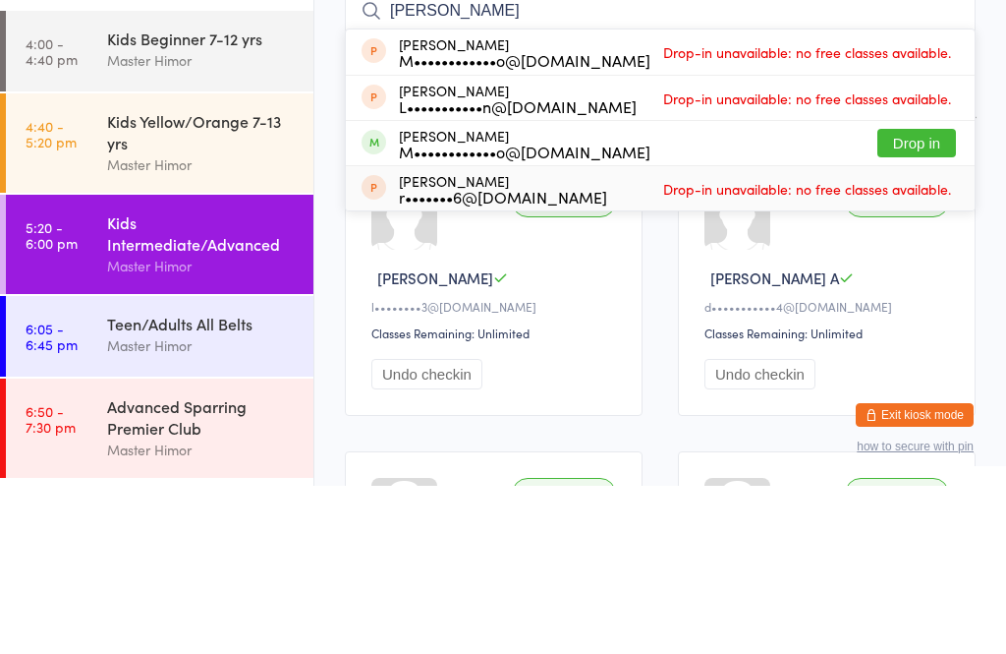
type input "[PERSON_NAME]"
click at [906, 334] on div "[PERSON_NAME] r•••••••6@[DOMAIN_NAME] Drop-in unavailable: no free classes avai…" at bounding box center [660, 356] width 629 height 44
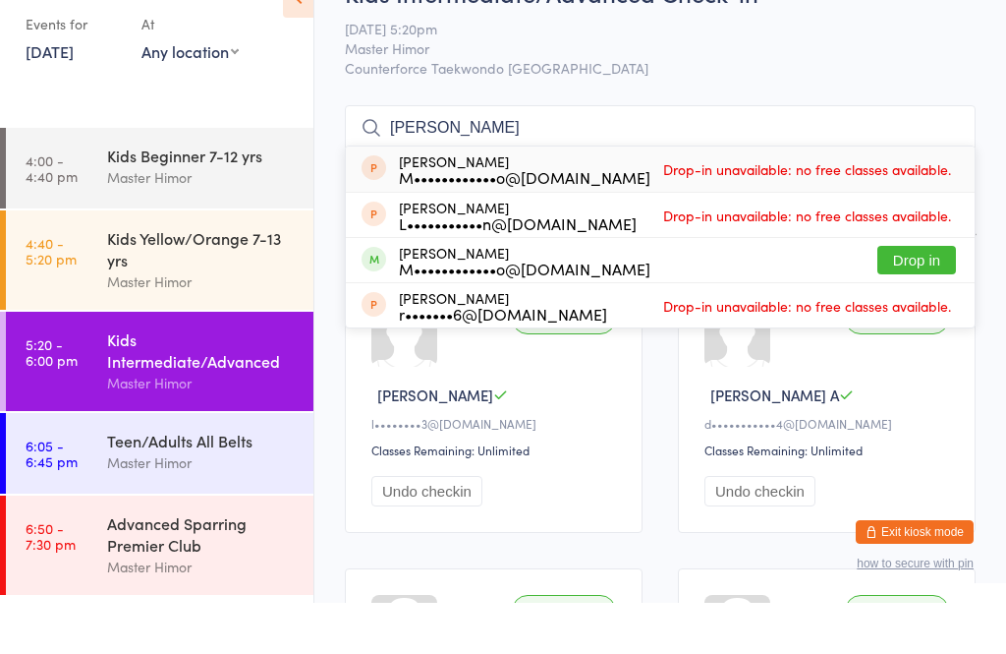
type input "[PERSON_NAME]"
click at [907, 297] on button "Drop in" at bounding box center [917, 311] width 79 height 28
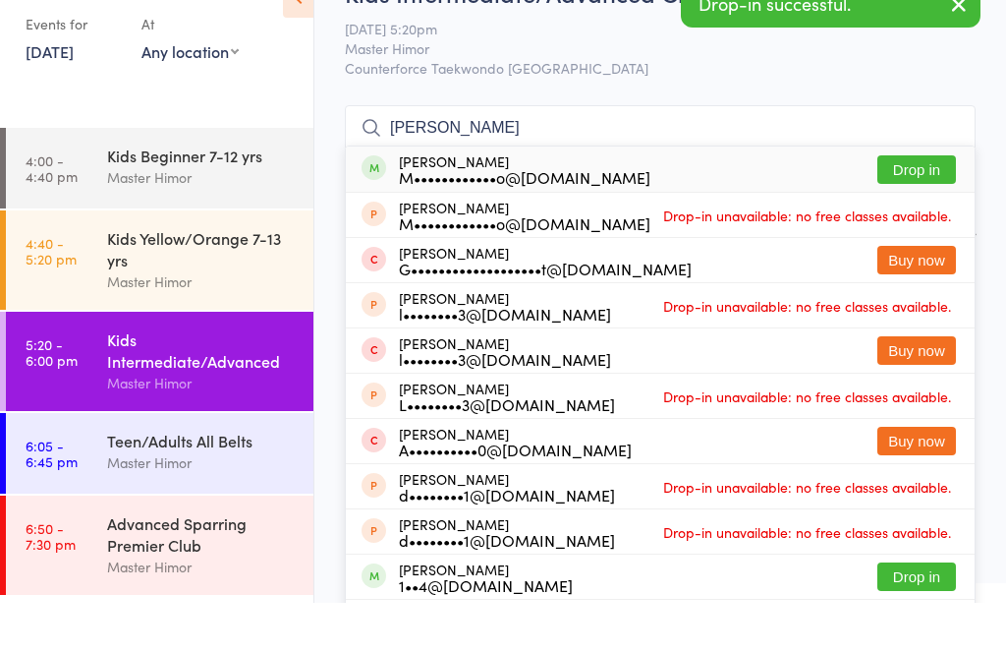
type input "[PERSON_NAME]"
click at [906, 206] on button "Drop in" at bounding box center [917, 220] width 79 height 28
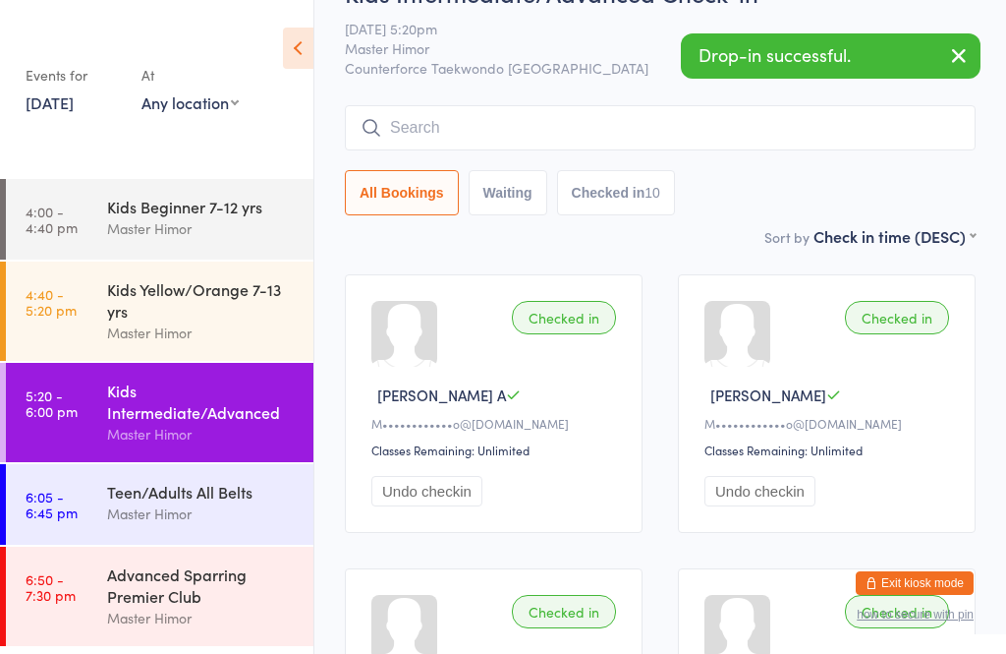
click at [632, 116] on input "search" at bounding box center [660, 127] width 631 height 45
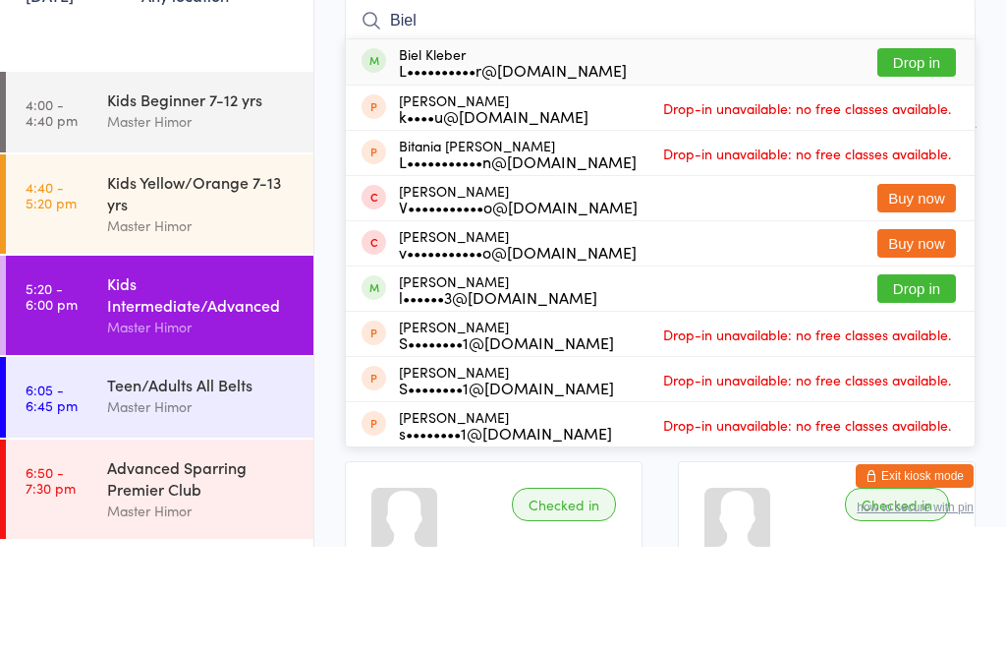
type input "Biel"
click at [910, 155] on button "Drop in" at bounding box center [917, 169] width 79 height 28
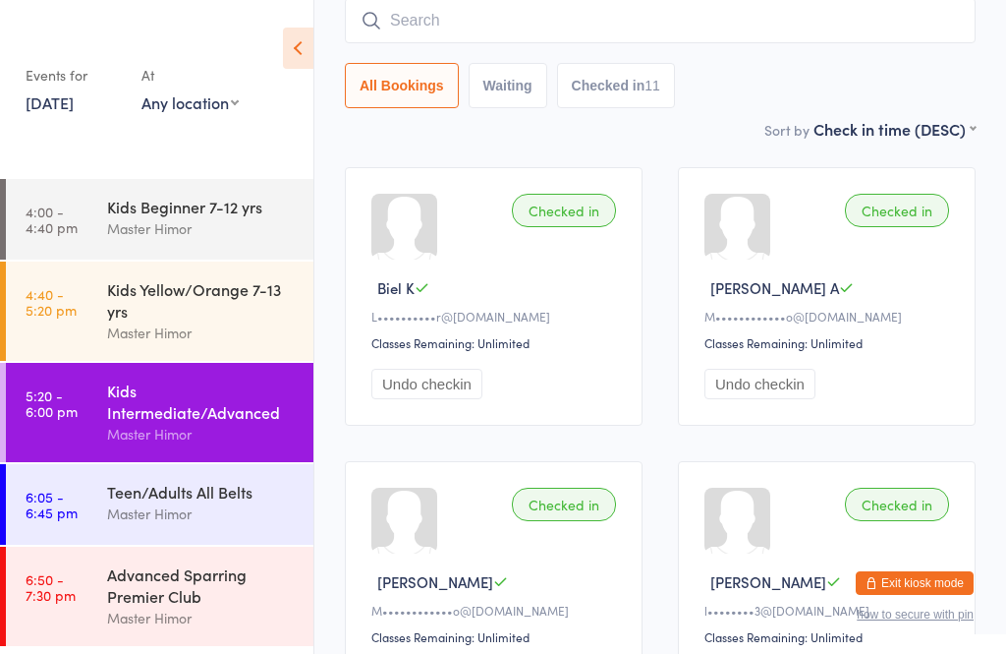
click at [577, 35] on input "search" at bounding box center [660, 20] width 631 height 45
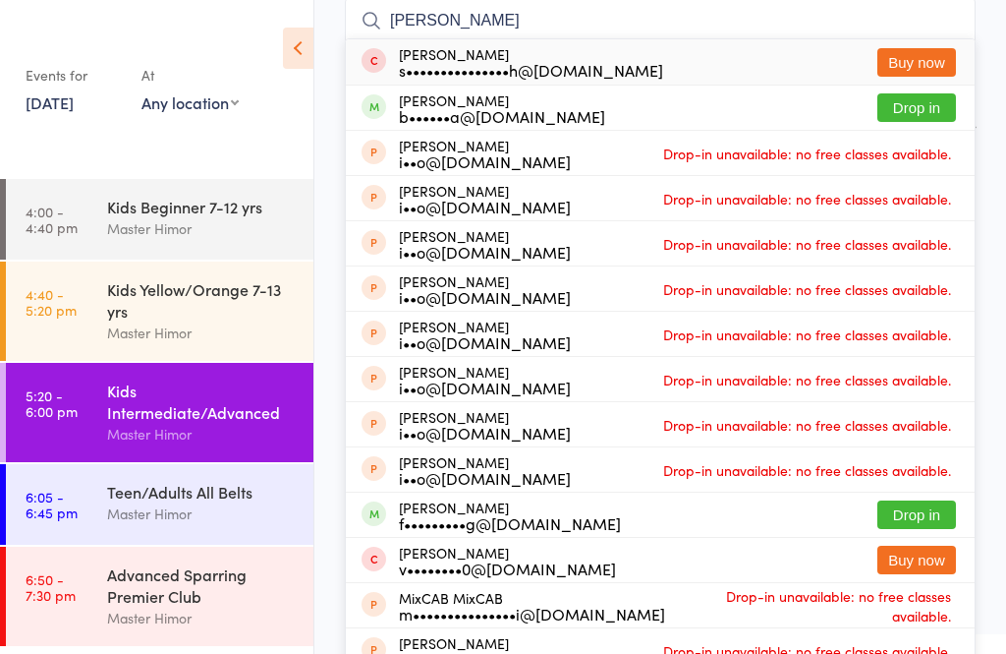
type input "[PERSON_NAME]"
click at [911, 105] on button "Drop in" at bounding box center [917, 107] width 79 height 28
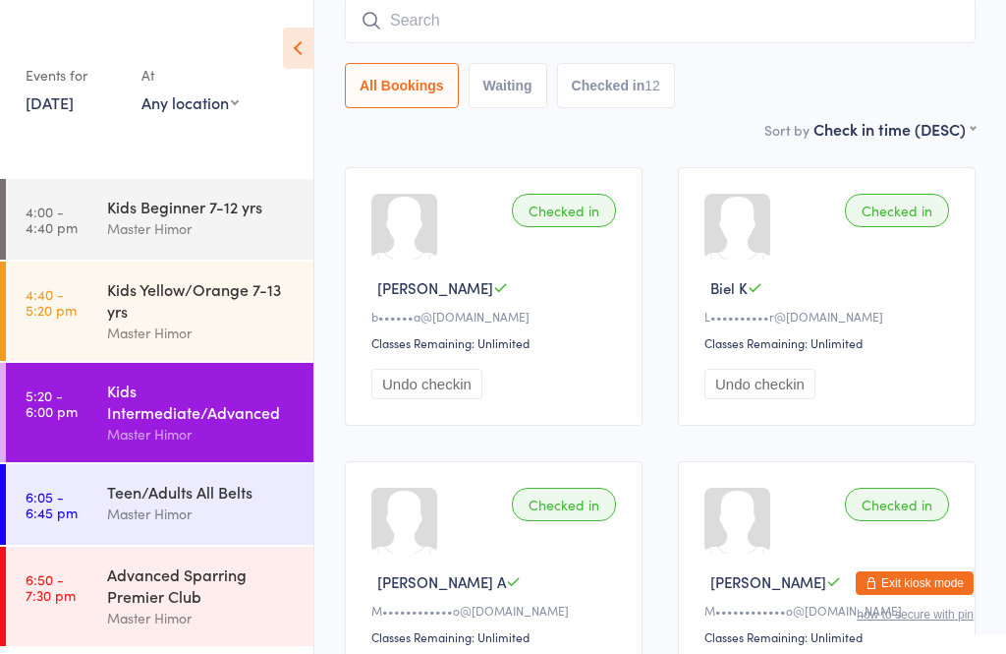
click at [577, 36] on input "search" at bounding box center [660, 20] width 631 height 45
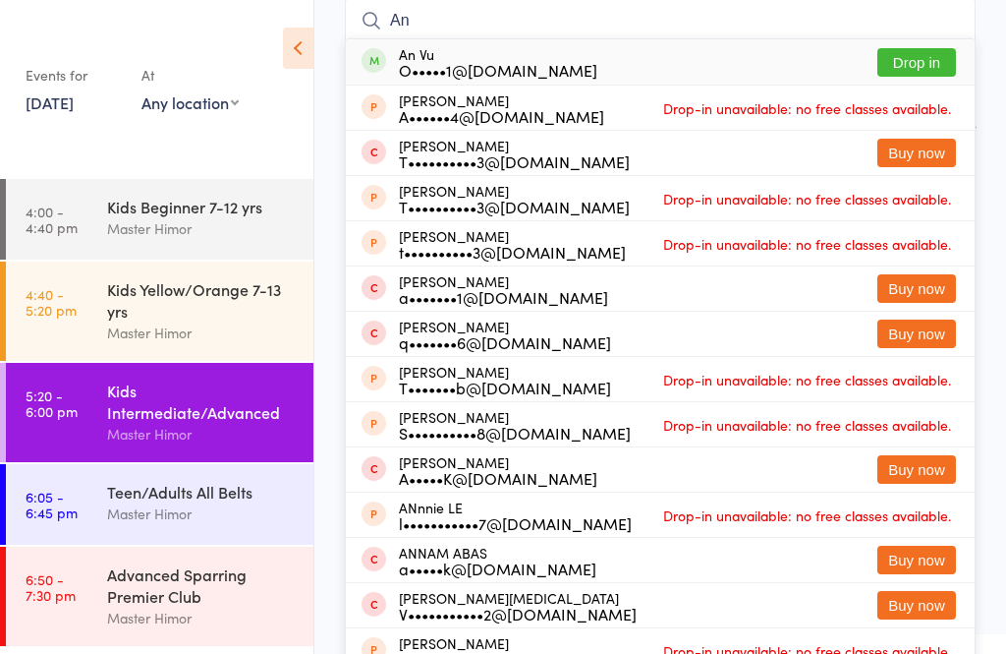
type input "An"
click at [927, 74] on button "Drop in" at bounding box center [917, 62] width 79 height 28
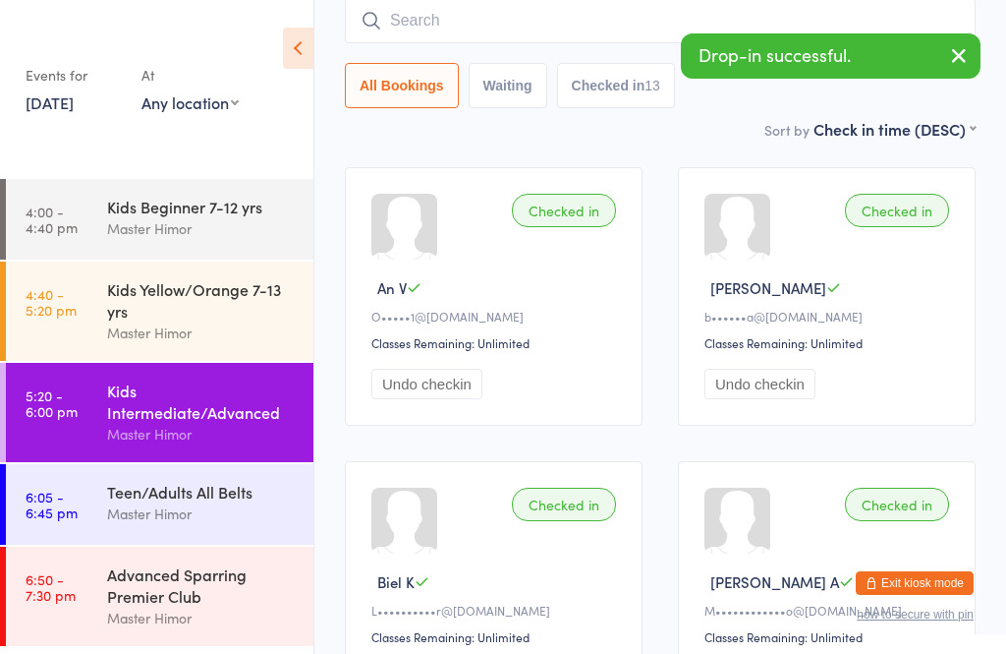
click at [495, 26] on input "search" at bounding box center [660, 20] width 631 height 45
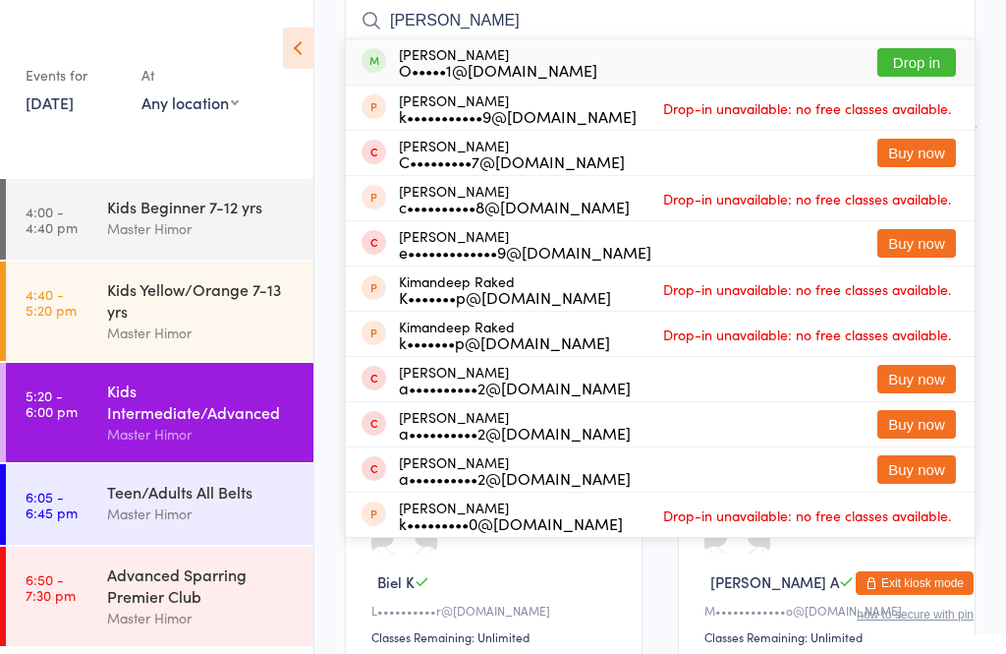
type input "[PERSON_NAME]"
click at [914, 49] on button "Drop in" at bounding box center [917, 62] width 79 height 28
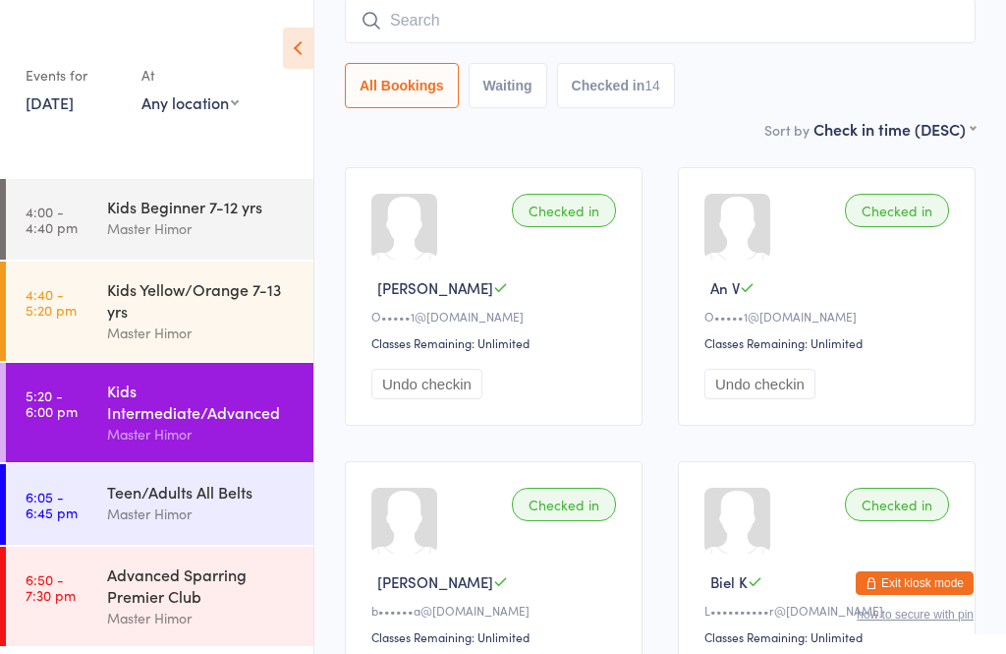
click at [568, 18] on input "search" at bounding box center [660, 20] width 631 height 45
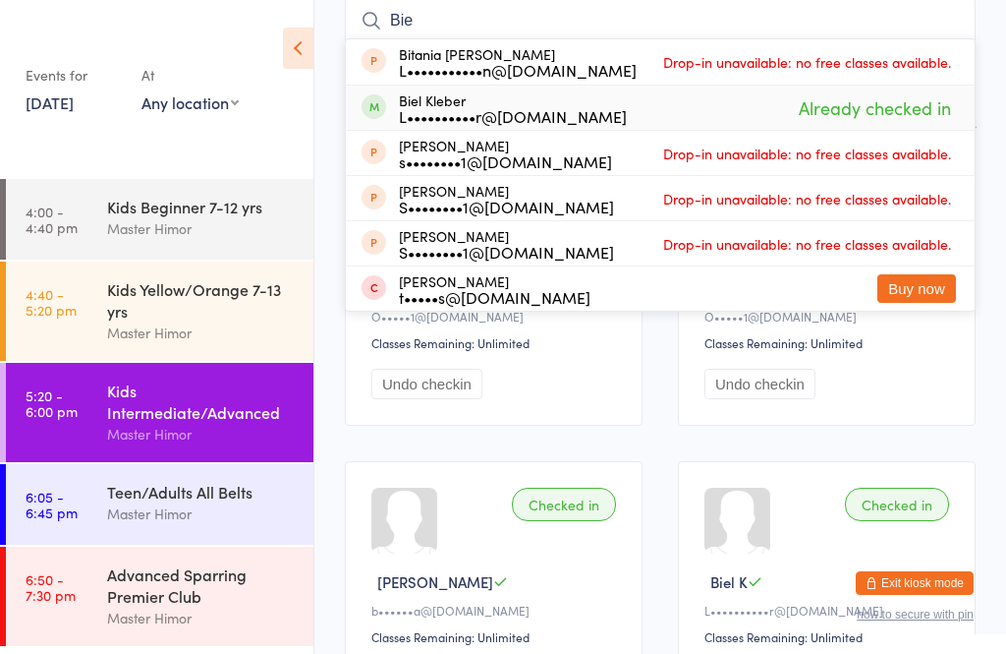
type input "Bie"
click at [541, 111] on div "L••••••••••r@[DOMAIN_NAME]" at bounding box center [513, 116] width 228 height 16
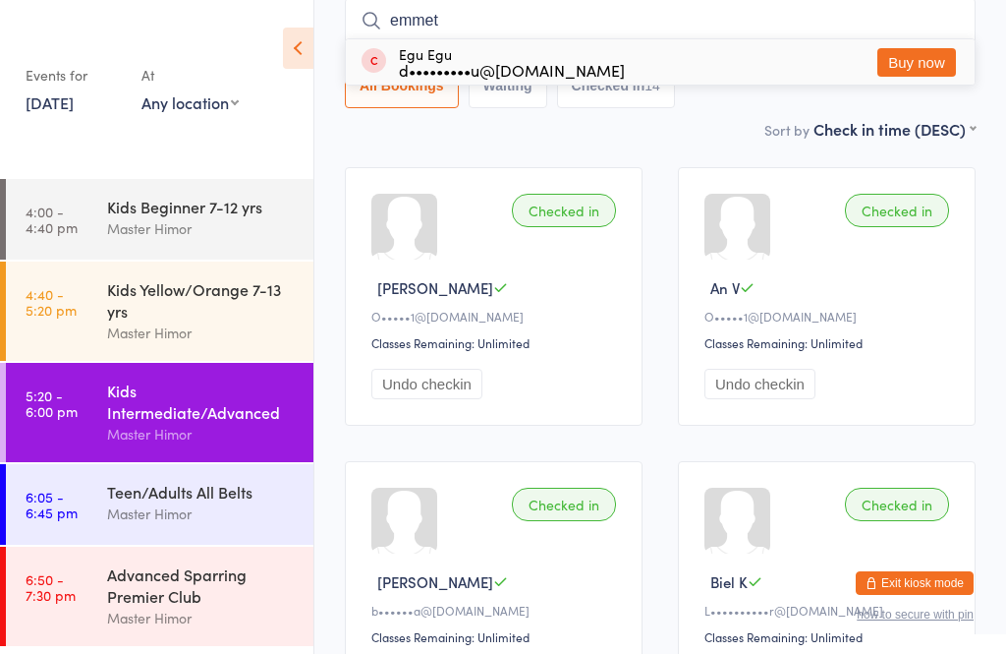
type input "[PERSON_NAME]"
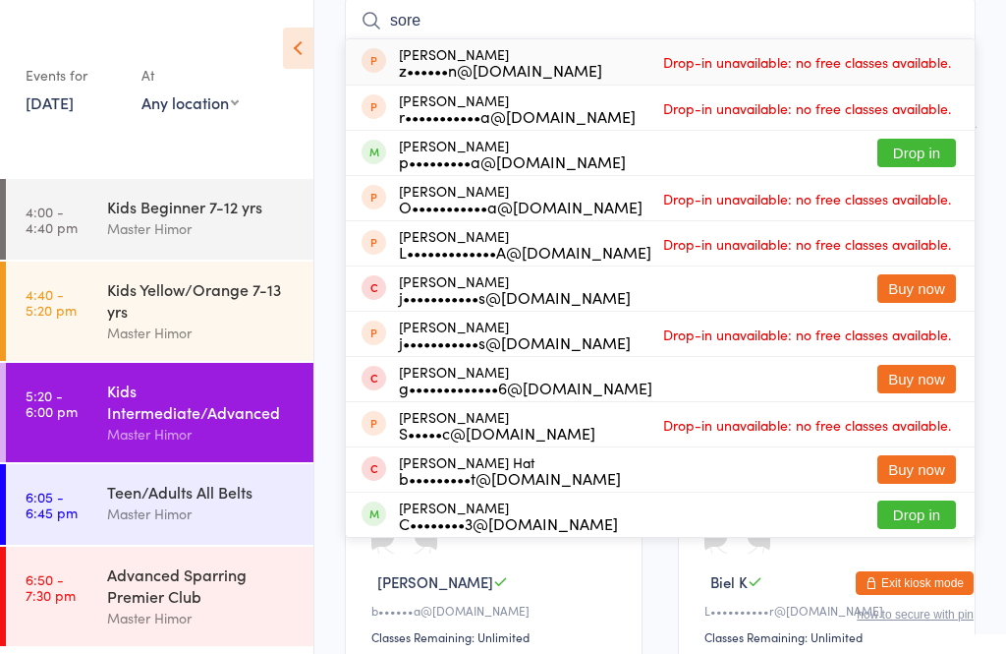
type input "sore"
click at [920, 153] on button "Drop in" at bounding box center [917, 153] width 79 height 28
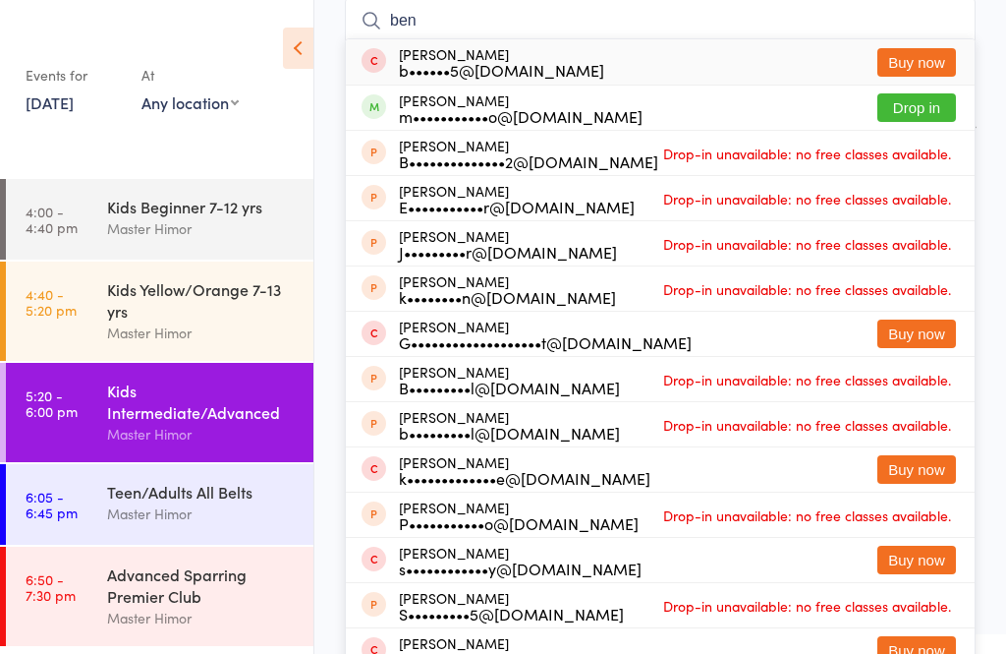
type input "ben"
click at [919, 112] on button "Drop in" at bounding box center [917, 107] width 79 height 28
